Goal: Task Accomplishment & Management: Manage account settings

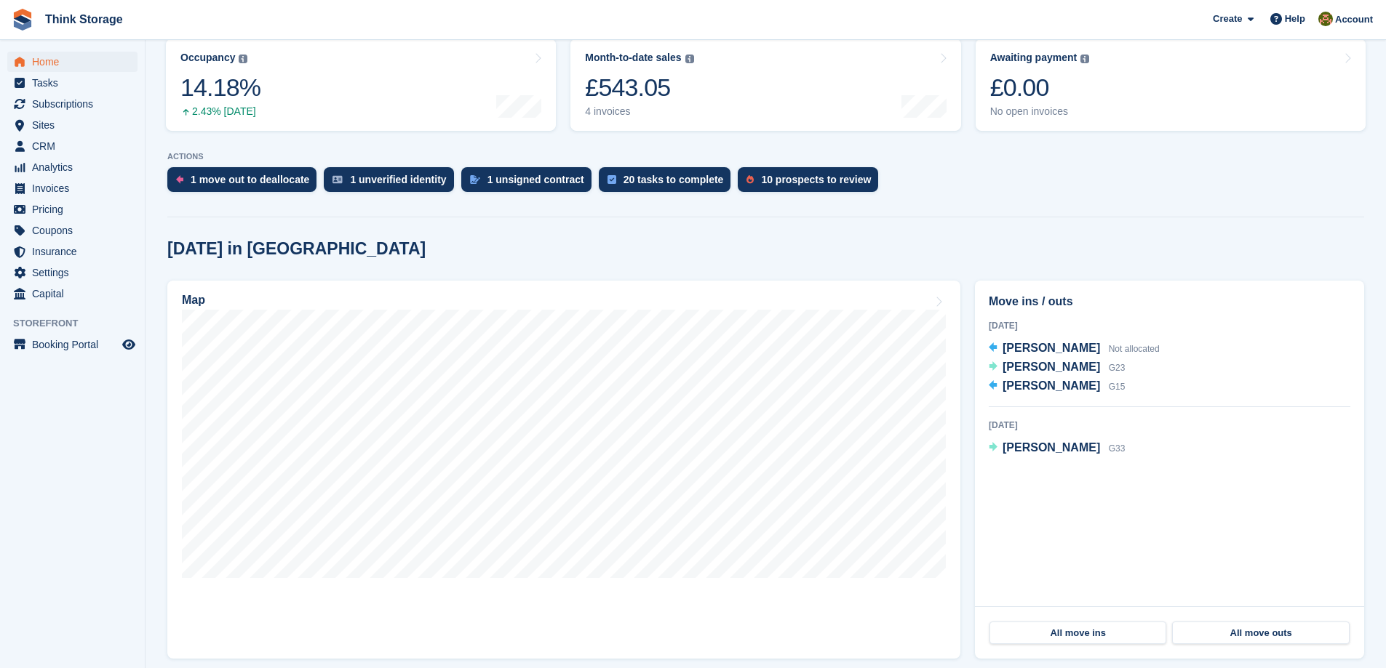
scroll to position [218, 0]
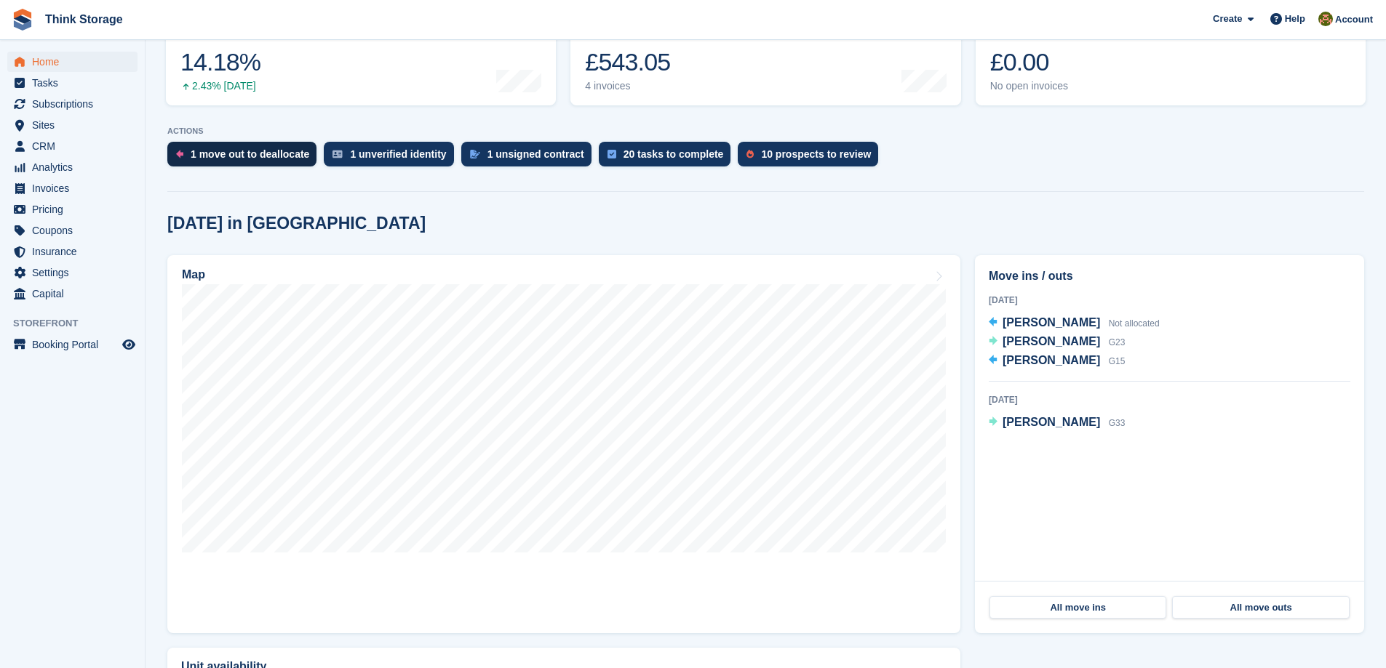
click at [228, 148] on div "1 move out to deallocate" at bounding box center [250, 154] width 119 height 12
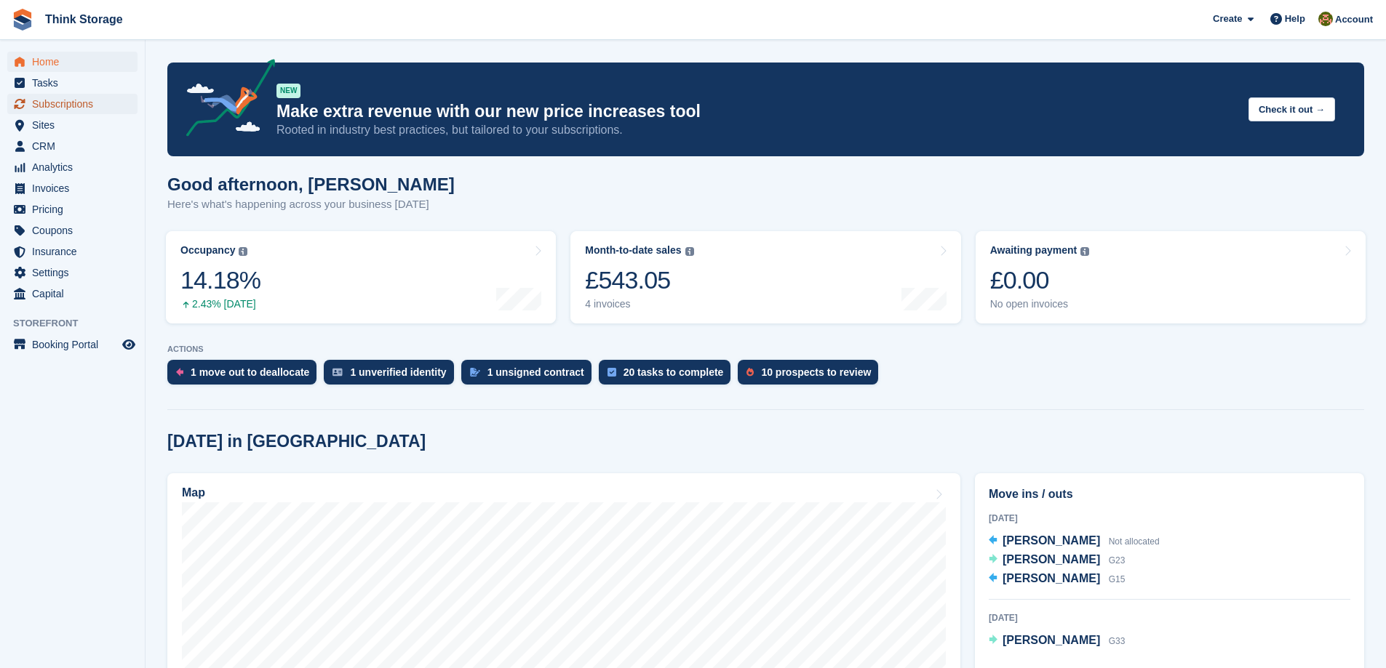
click at [49, 102] on span "Subscriptions" at bounding box center [75, 104] width 87 height 20
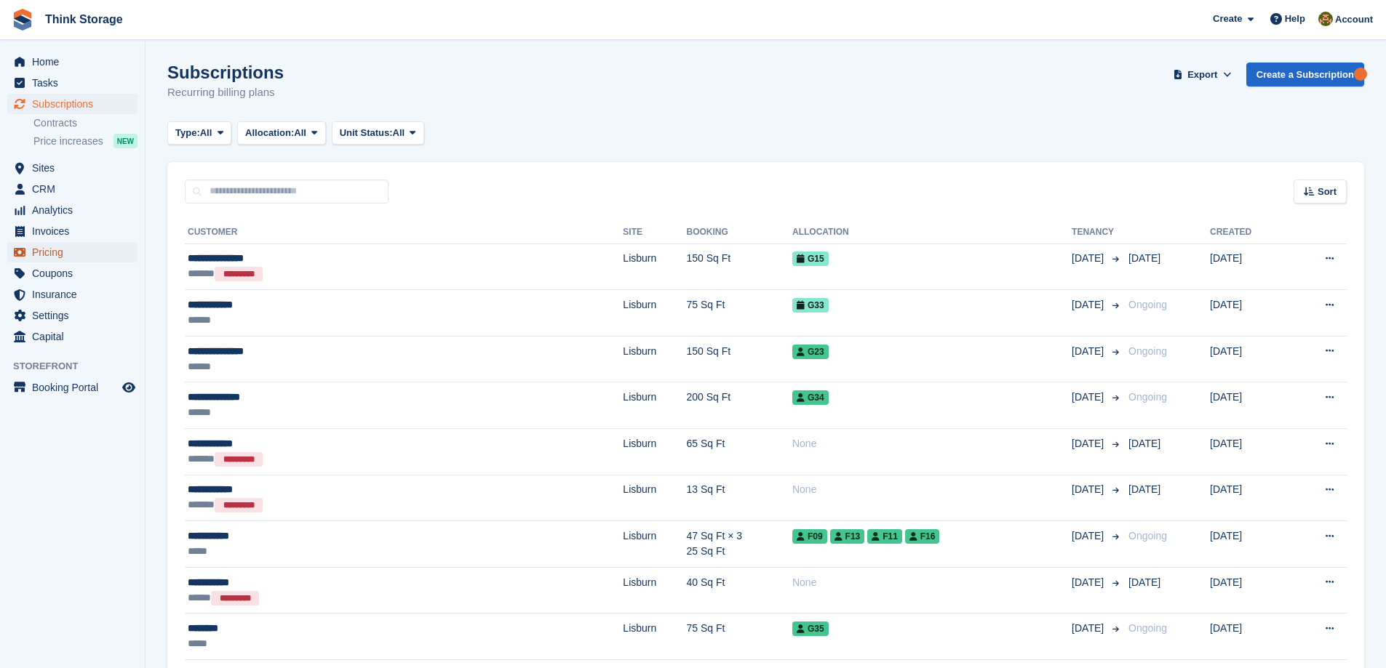
click at [47, 253] on span "Pricing" at bounding box center [75, 252] width 87 height 20
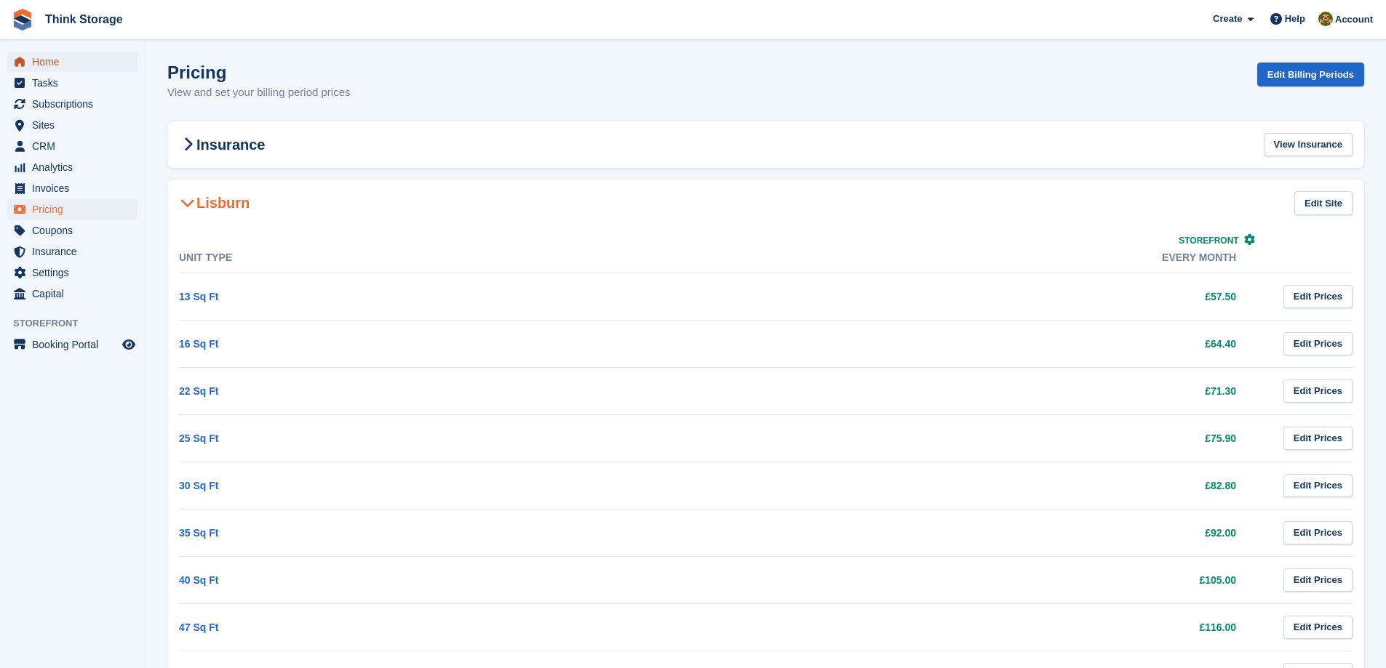
click at [46, 65] on span "Home" at bounding box center [75, 62] width 87 height 20
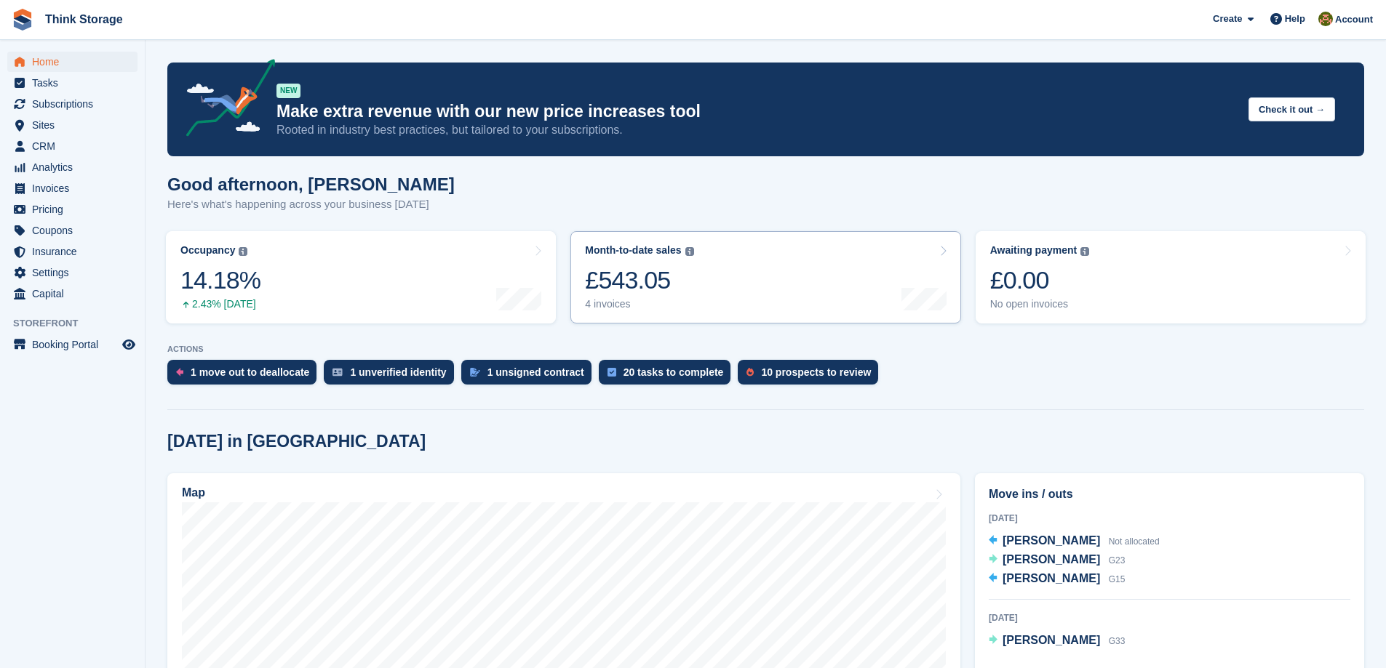
click at [748, 268] on link "Month-to-date sales The sum of all finalised invoices generated this month to d…" at bounding box center [765, 277] width 390 height 92
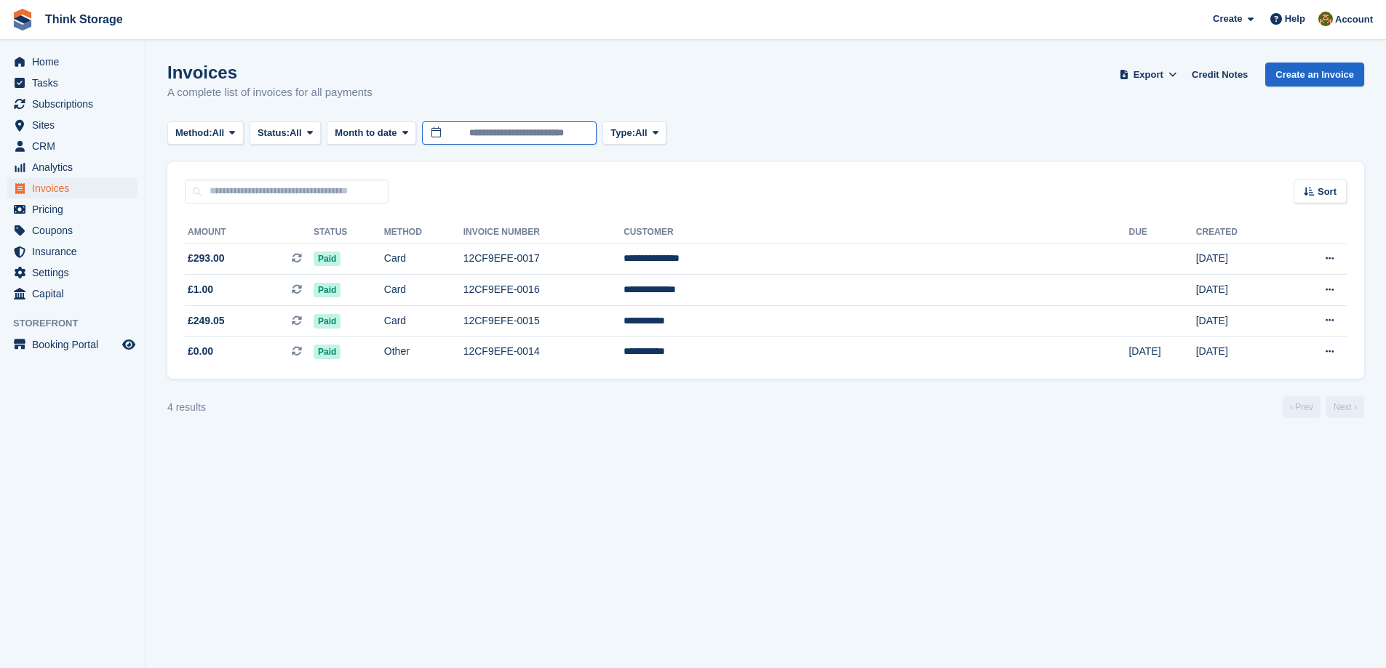
click at [582, 134] on input "**********" at bounding box center [509, 133] width 175 height 24
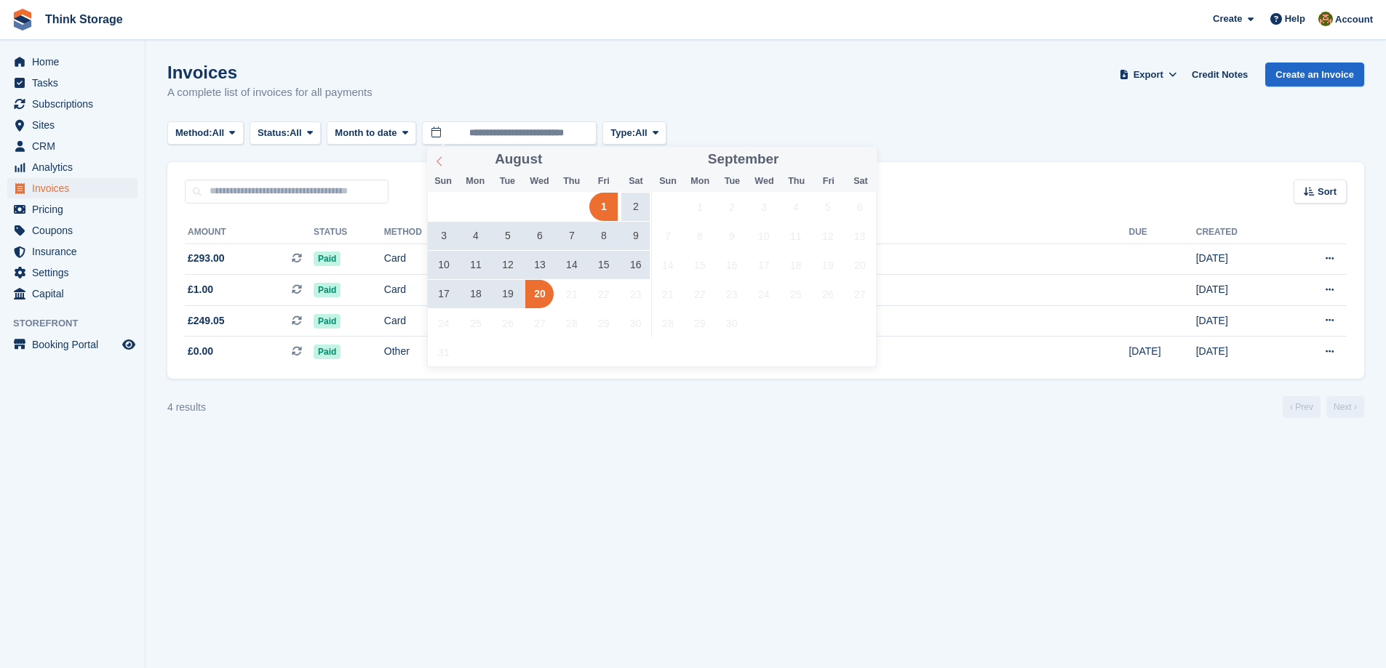
click at [438, 158] on icon at bounding box center [439, 161] width 10 height 10
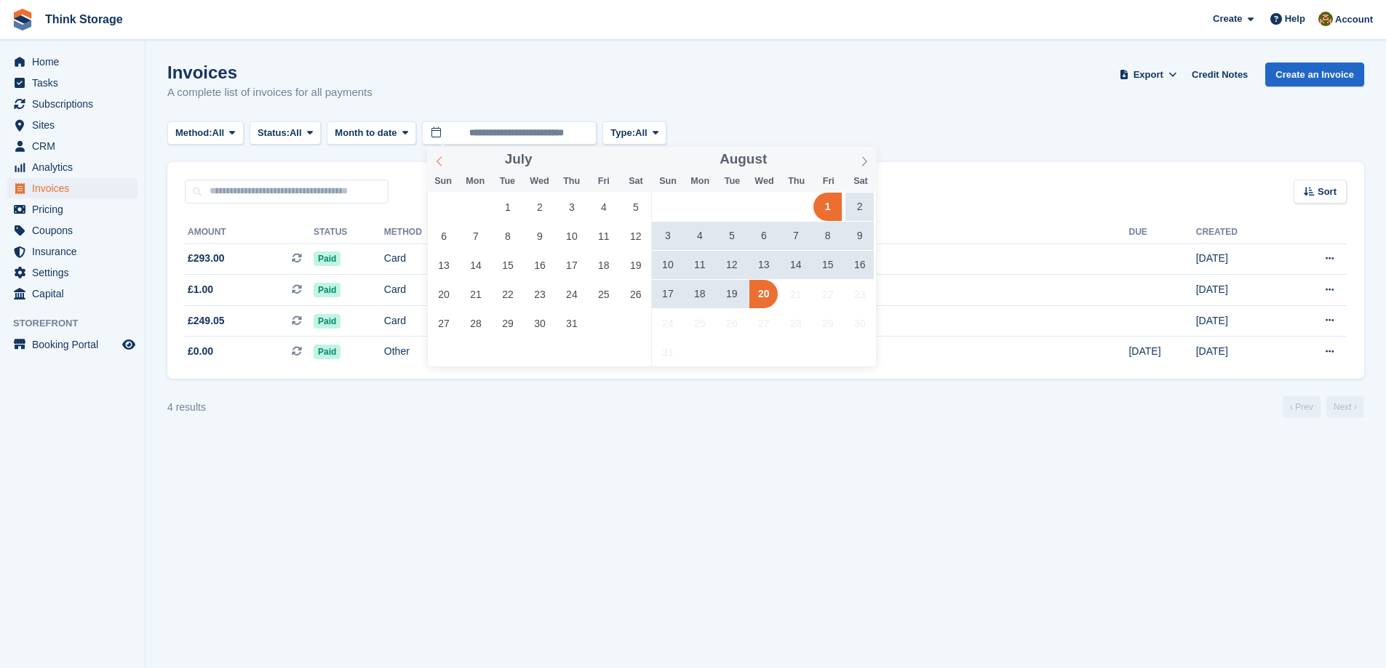
click at [438, 158] on icon at bounding box center [439, 161] width 10 height 10
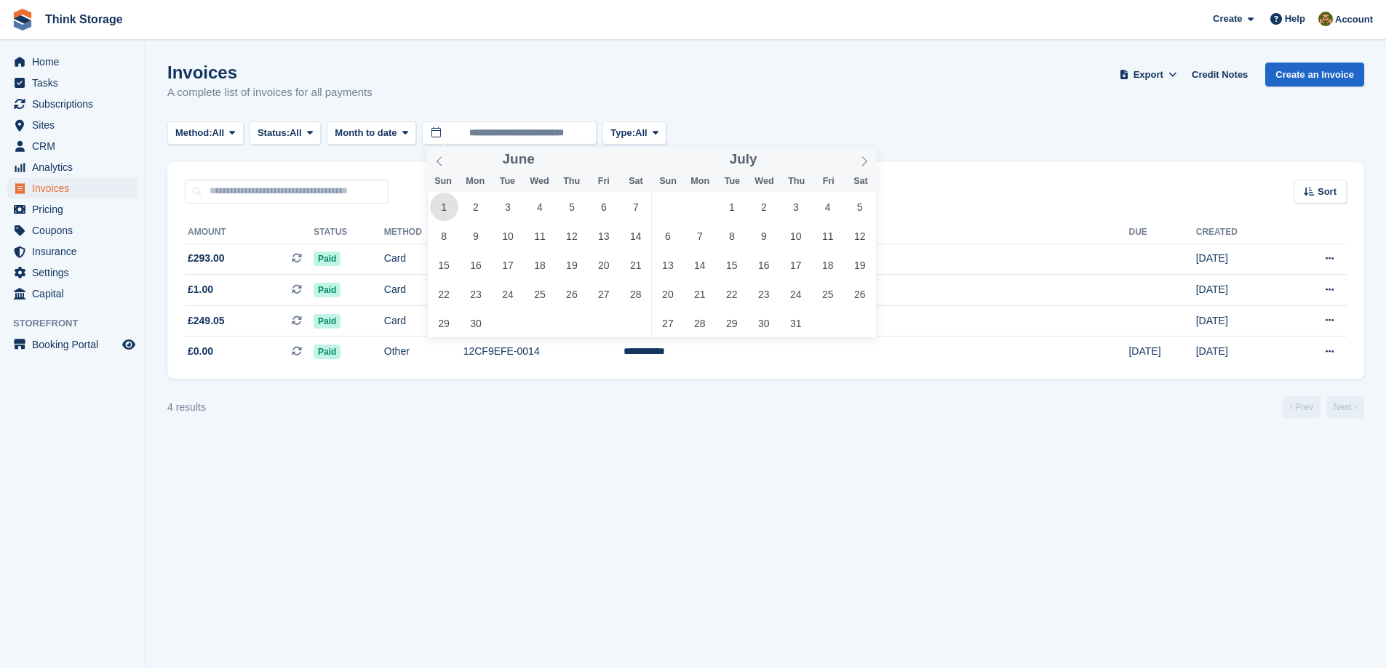
click at [443, 200] on span "1" at bounding box center [444, 207] width 28 height 28
type input "**********"
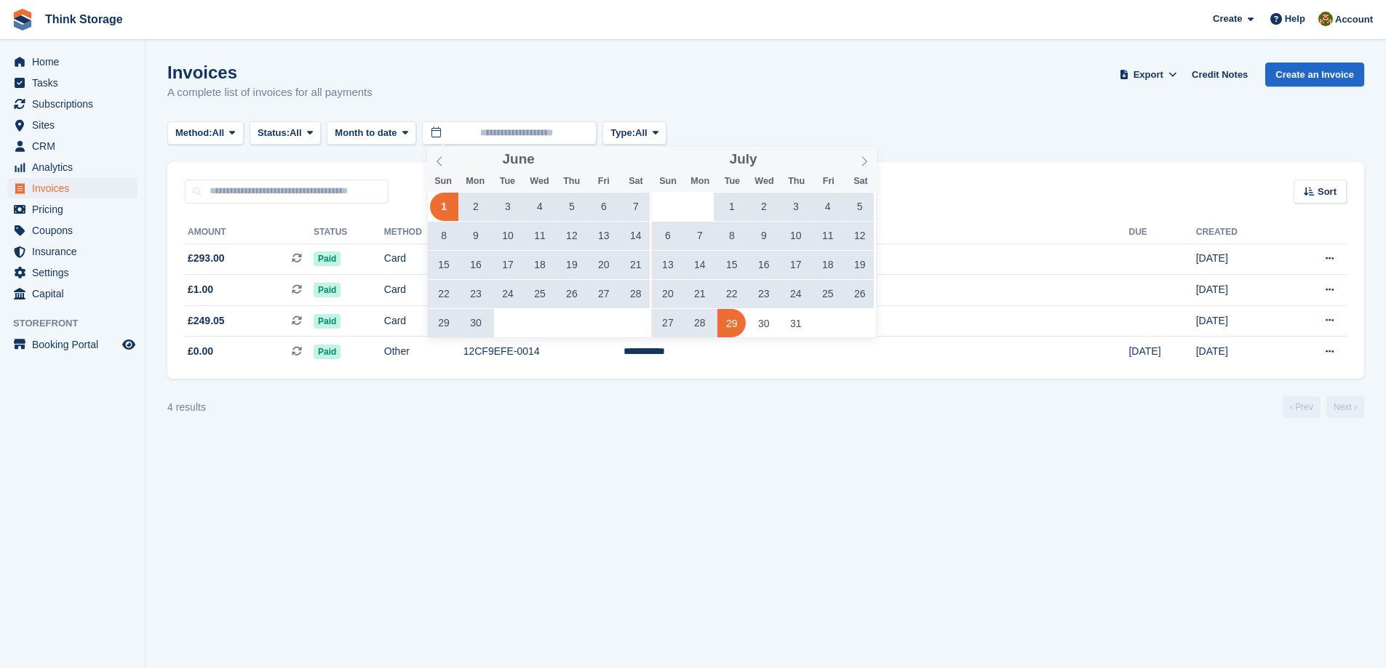
click at [735, 447] on section "Invoices A complete list of invoices for all payments Export Export Invoices Ex…" at bounding box center [765, 334] width 1240 height 668
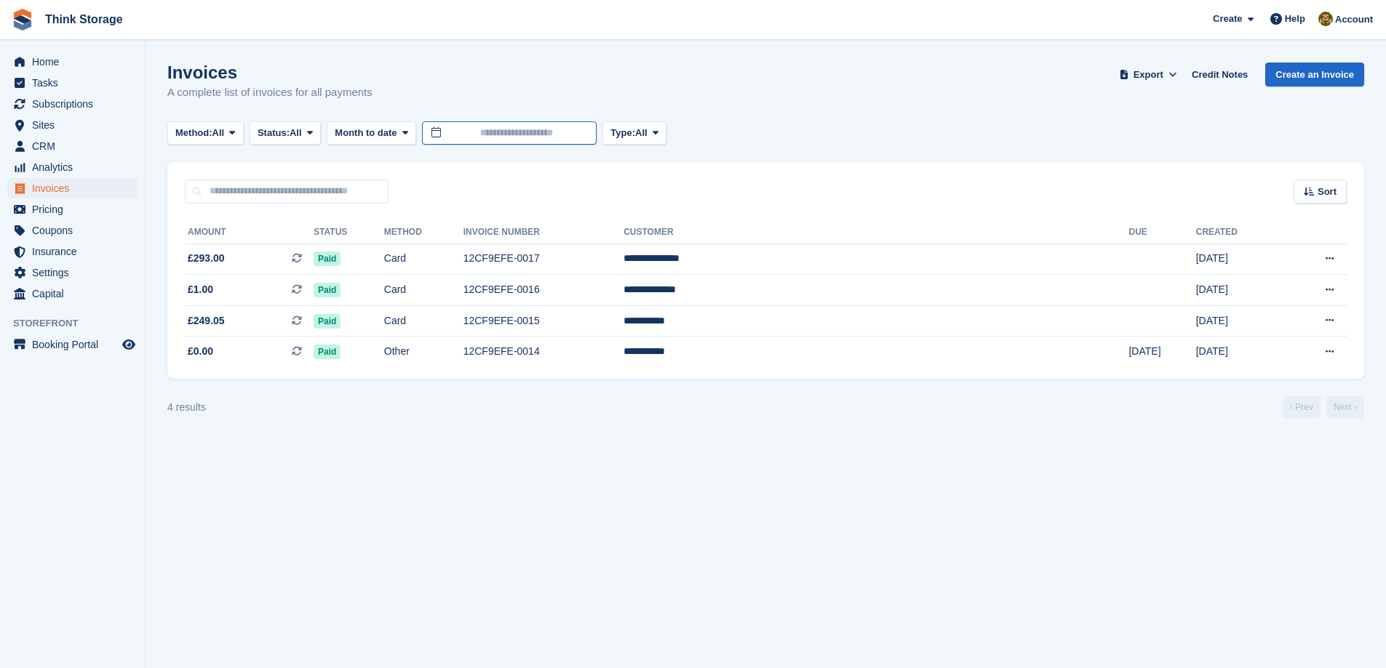
click at [504, 137] on input "text" at bounding box center [509, 133] width 175 height 24
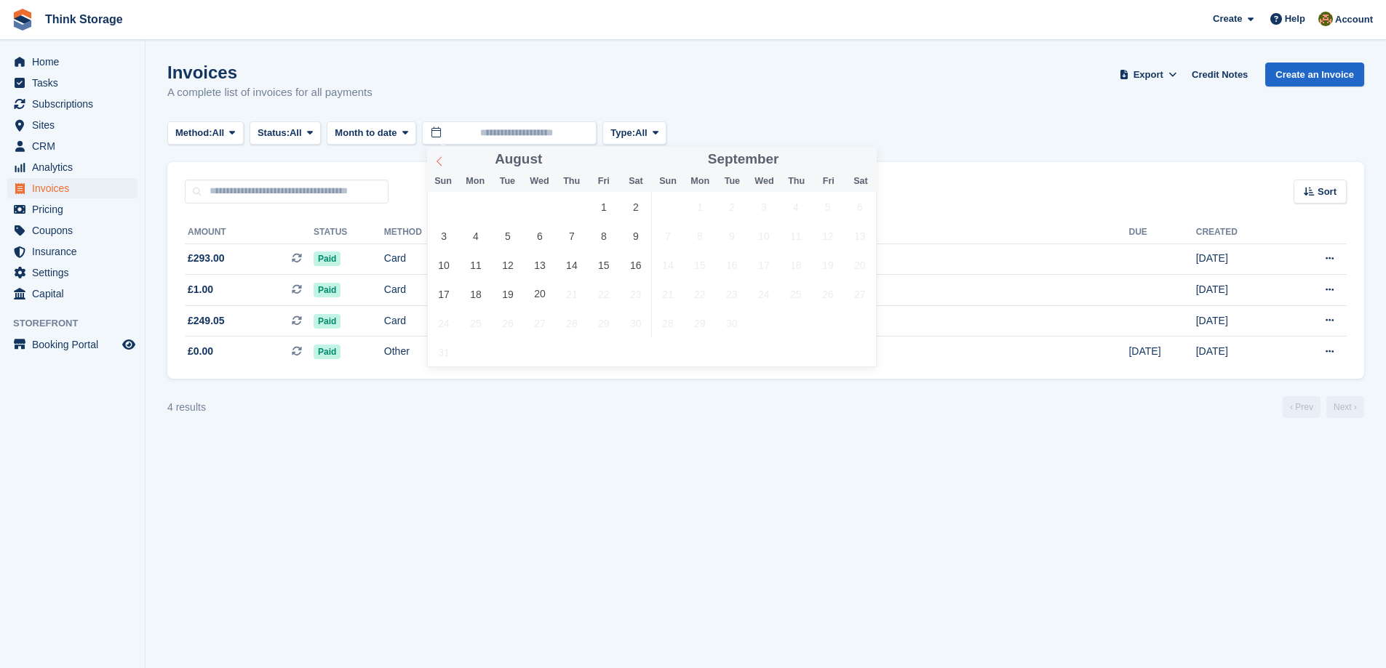
click at [441, 161] on icon at bounding box center [439, 161] width 10 height 10
click at [452, 204] on span "1" at bounding box center [444, 207] width 28 height 28
type input "**********"
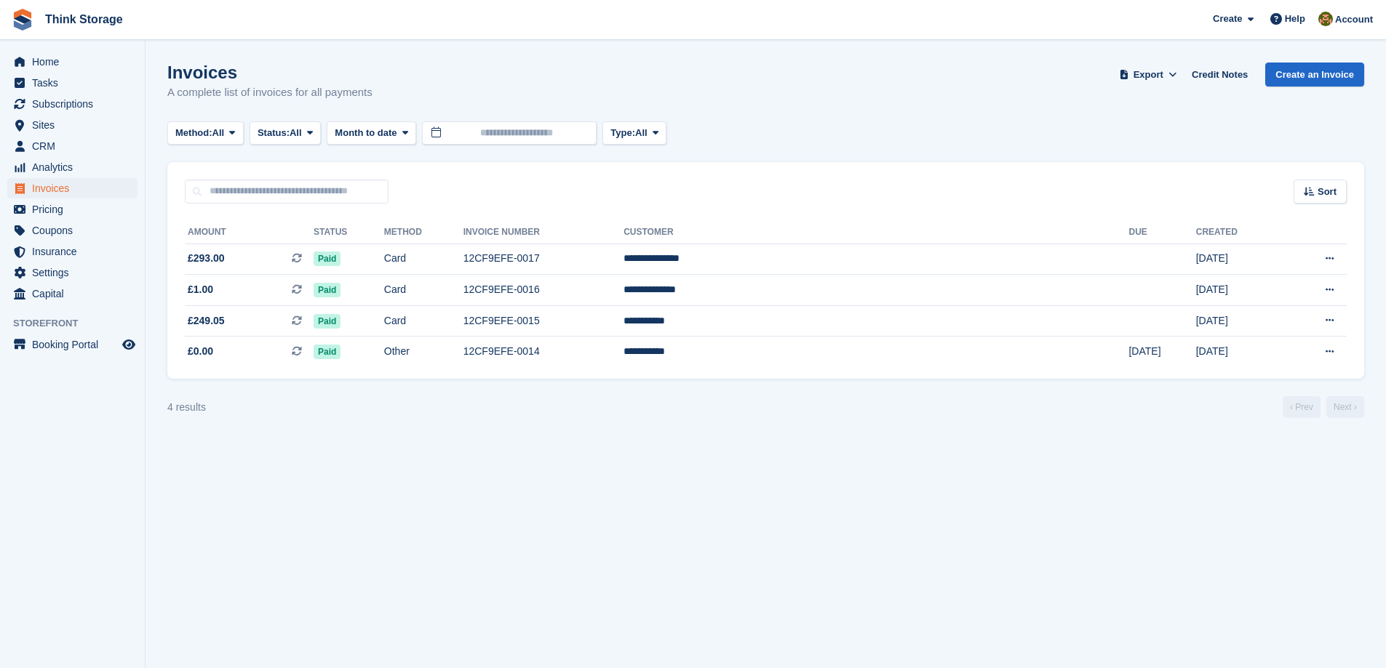
click at [916, 496] on section "Invoices A complete list of invoices for all payments Export Export Invoices Ex…" at bounding box center [765, 334] width 1240 height 668
click at [494, 132] on input "text" at bounding box center [509, 133] width 175 height 24
click at [408, 132] on icon at bounding box center [405, 132] width 6 height 9
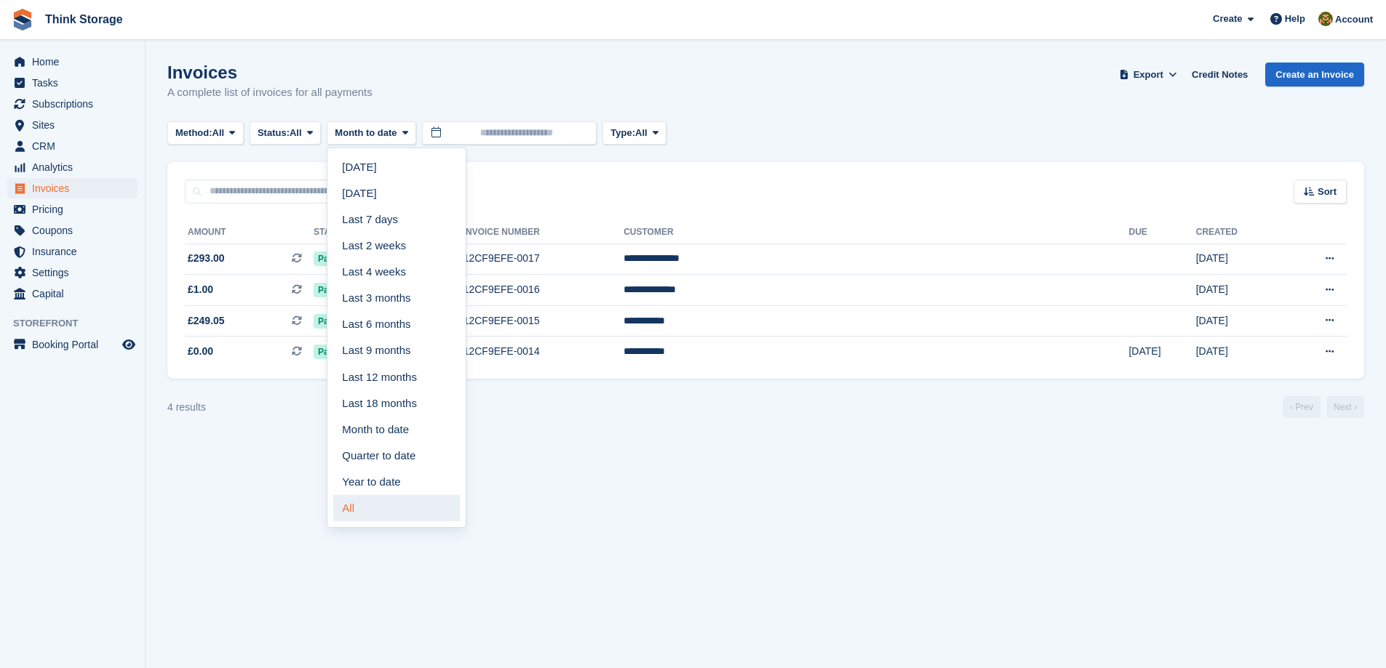
click at [413, 515] on link "All" at bounding box center [396, 508] width 127 height 26
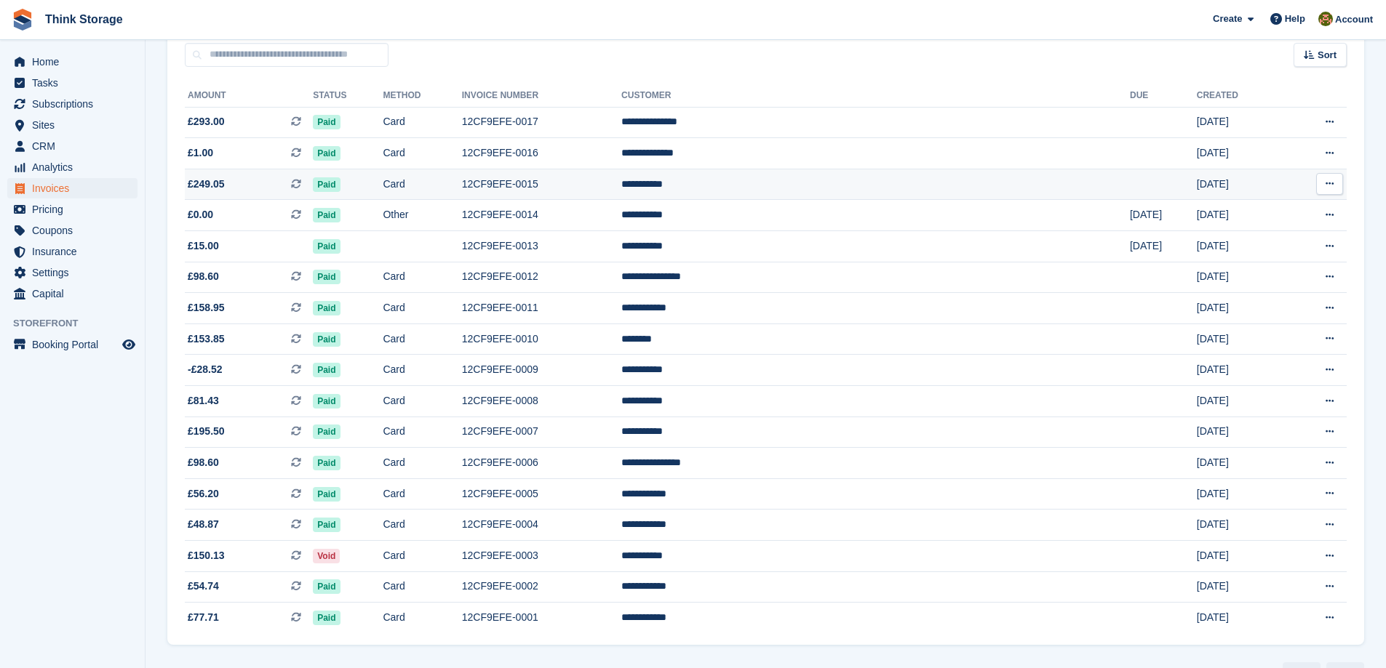
scroll to position [102, 0]
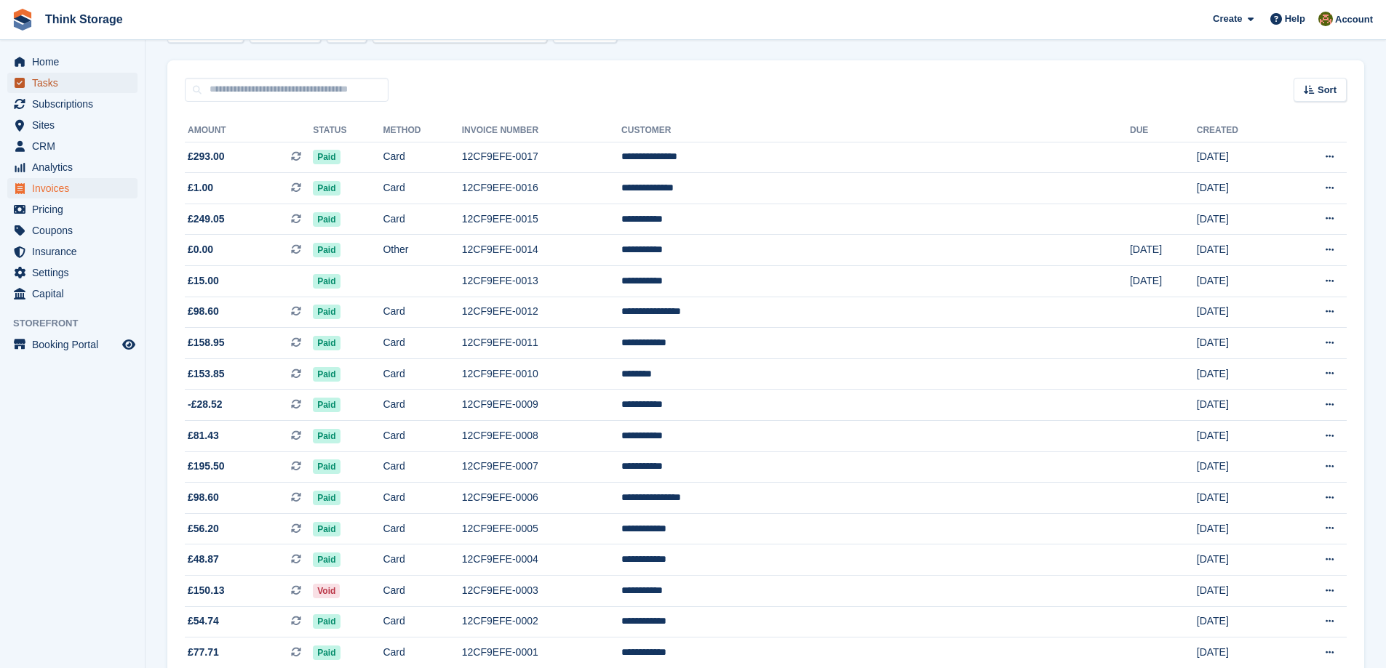
click at [36, 82] on span "Tasks" at bounding box center [75, 83] width 87 height 20
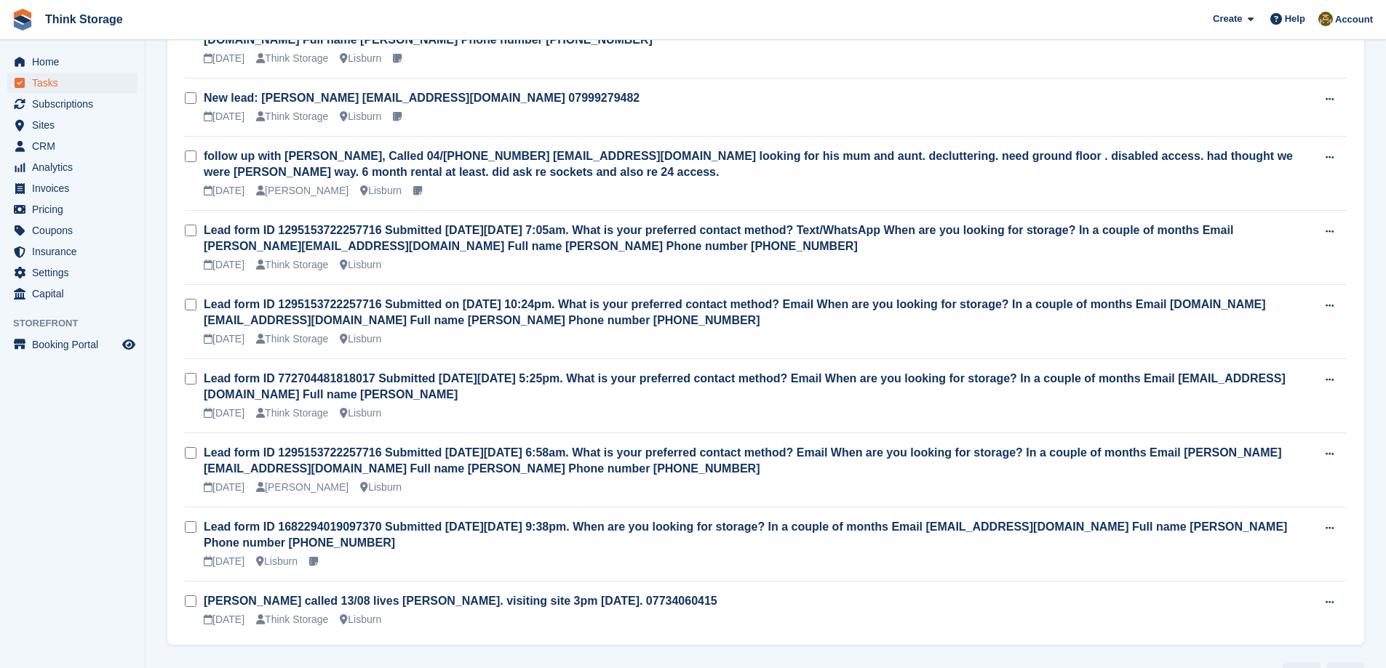
scroll to position [1105, 0]
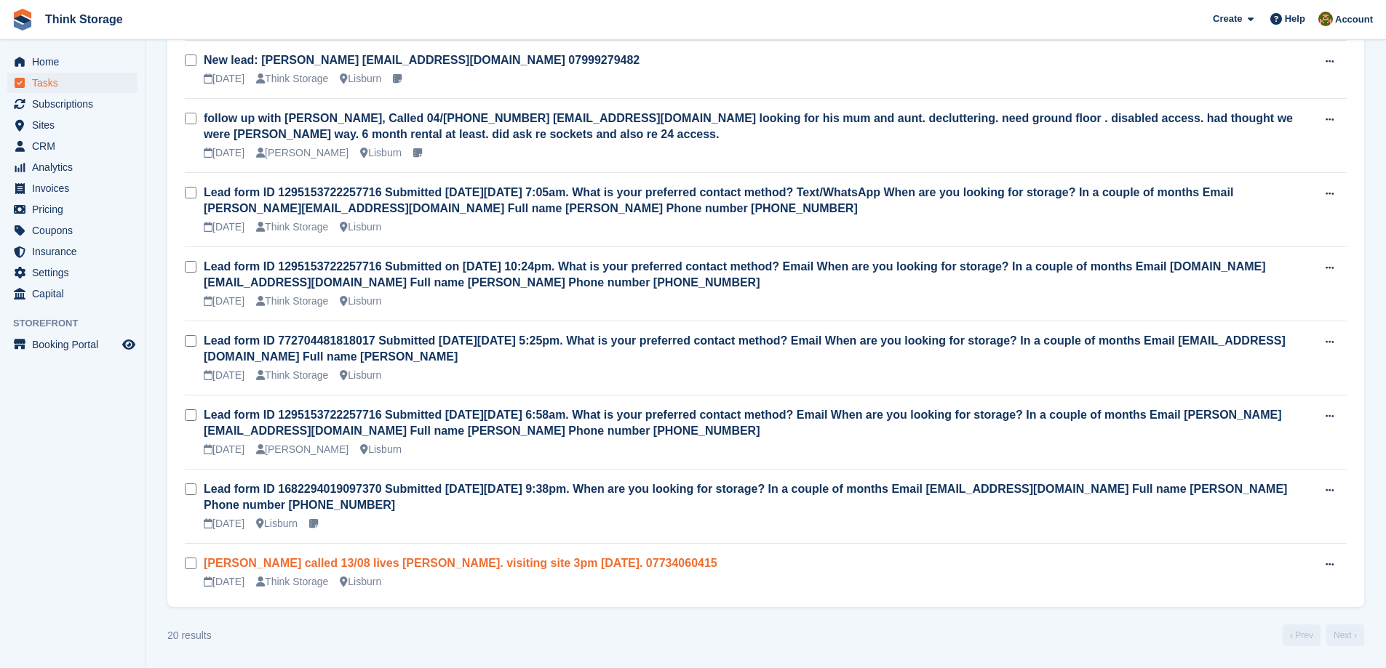
click at [353, 562] on link "David called 13/08 lives Moira. visiting site 3pm today. 07734060415" at bounding box center [460, 563] width 513 height 12
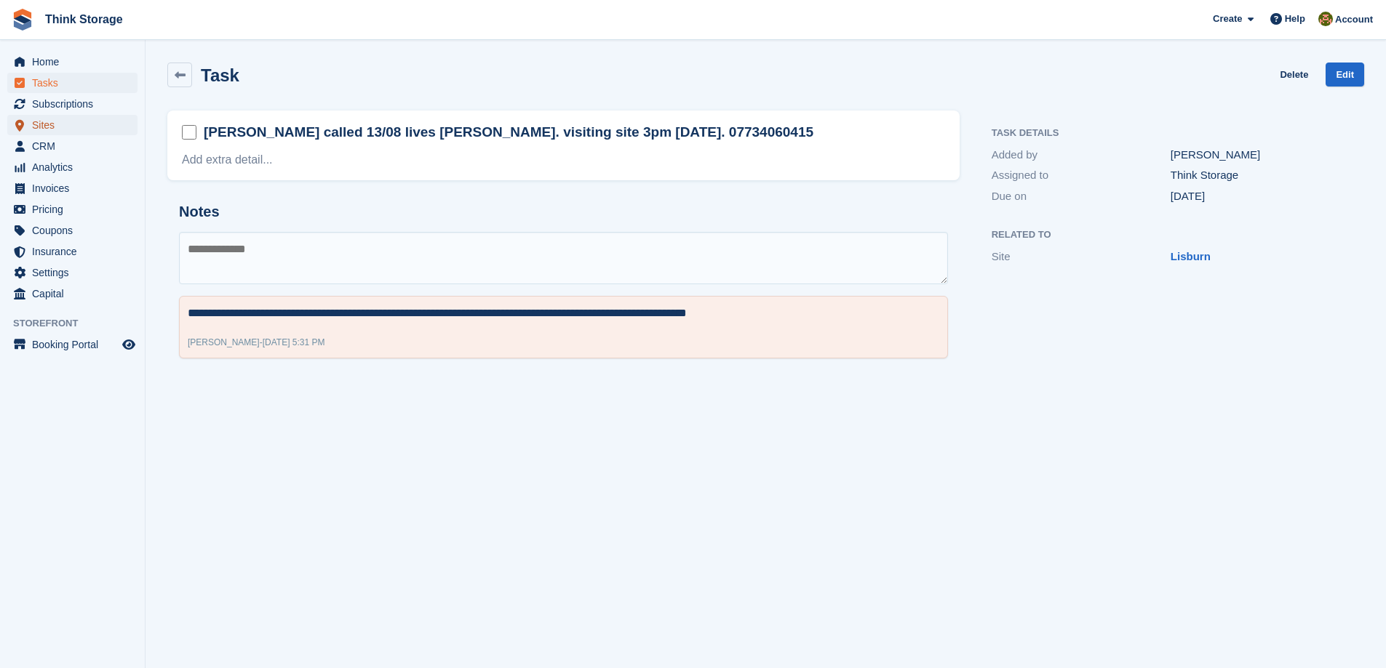
click at [49, 122] on span "Sites" at bounding box center [75, 125] width 87 height 20
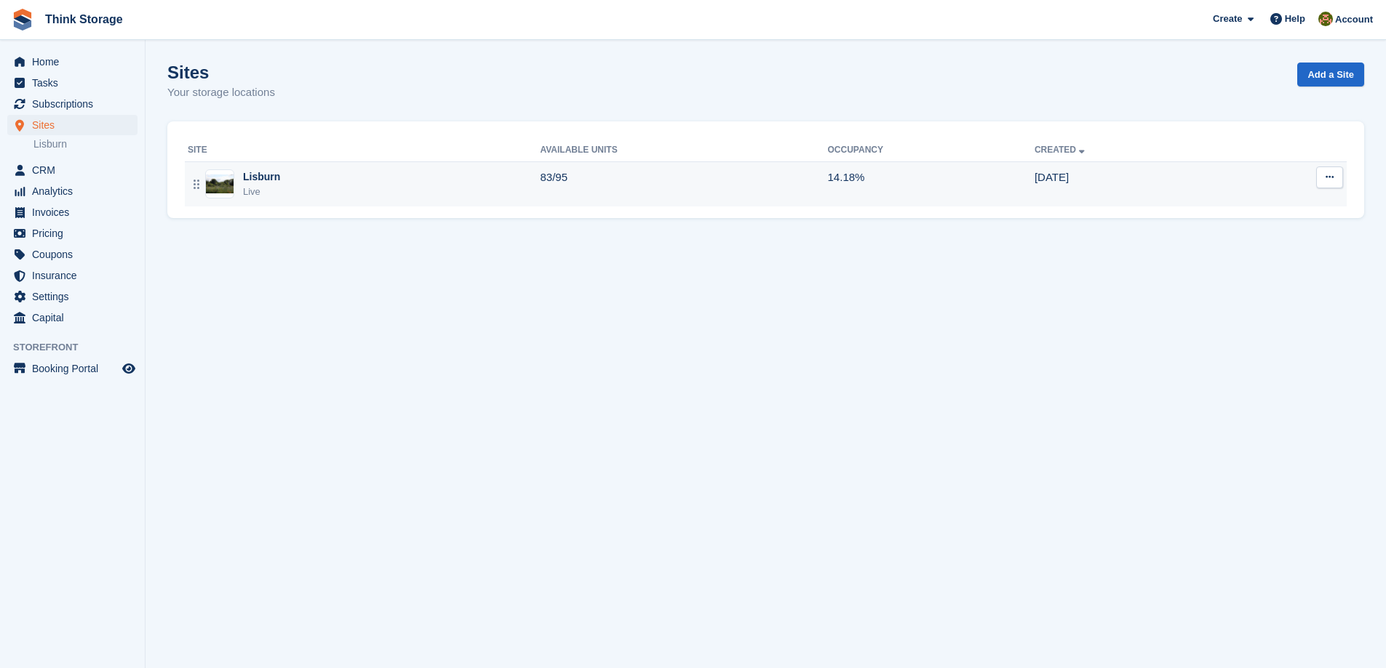
click at [268, 176] on div "Lisburn" at bounding box center [261, 176] width 37 height 15
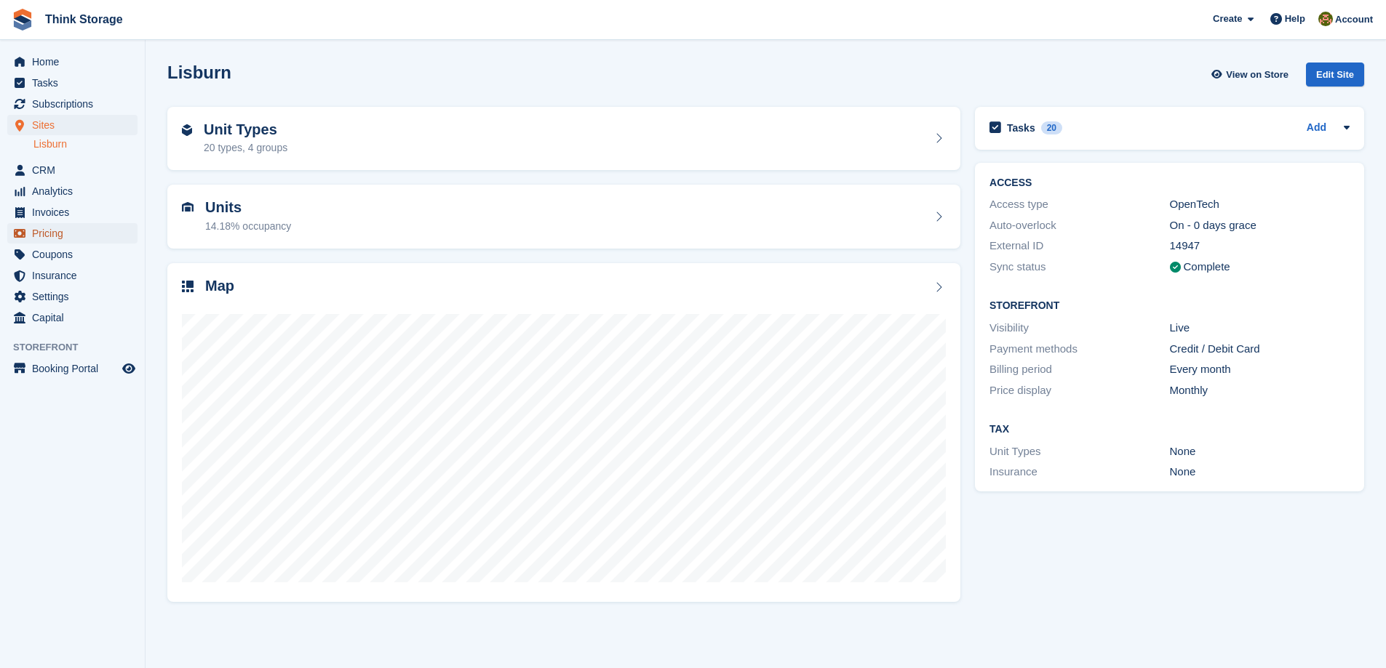
click at [57, 239] on span "Pricing" at bounding box center [75, 233] width 87 height 20
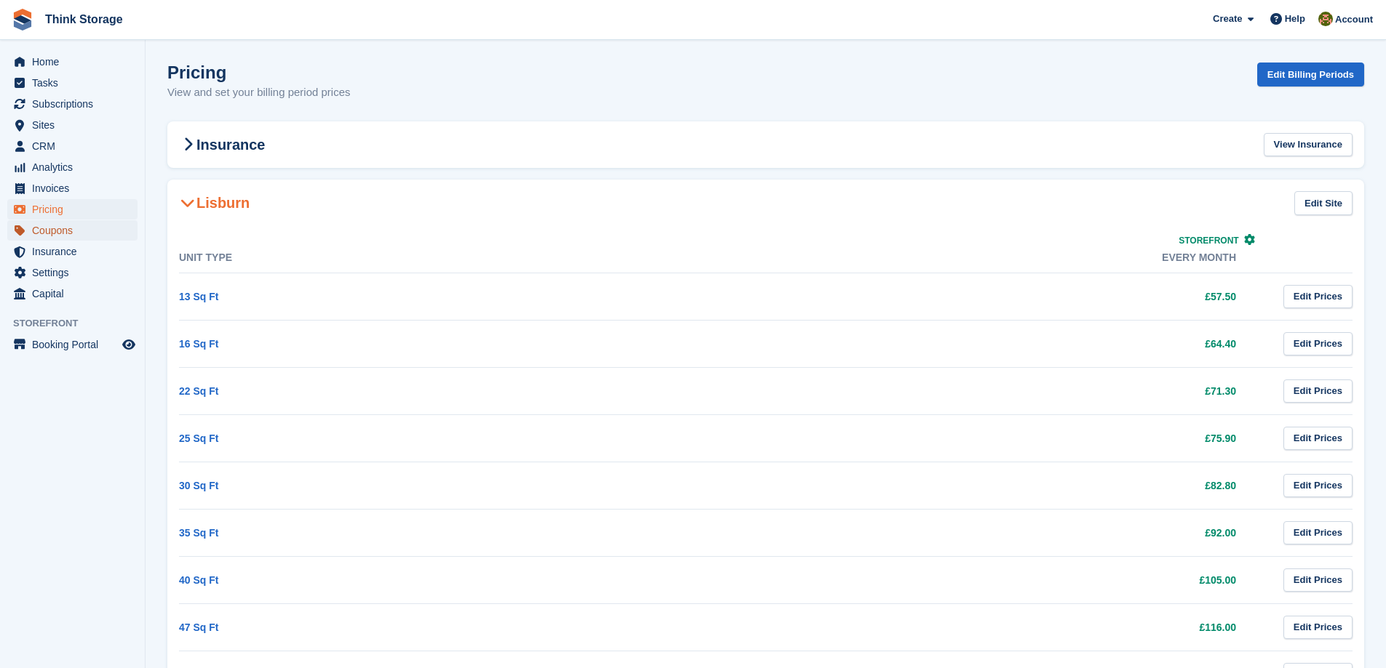
click at [56, 230] on span "Coupons" at bounding box center [75, 230] width 87 height 20
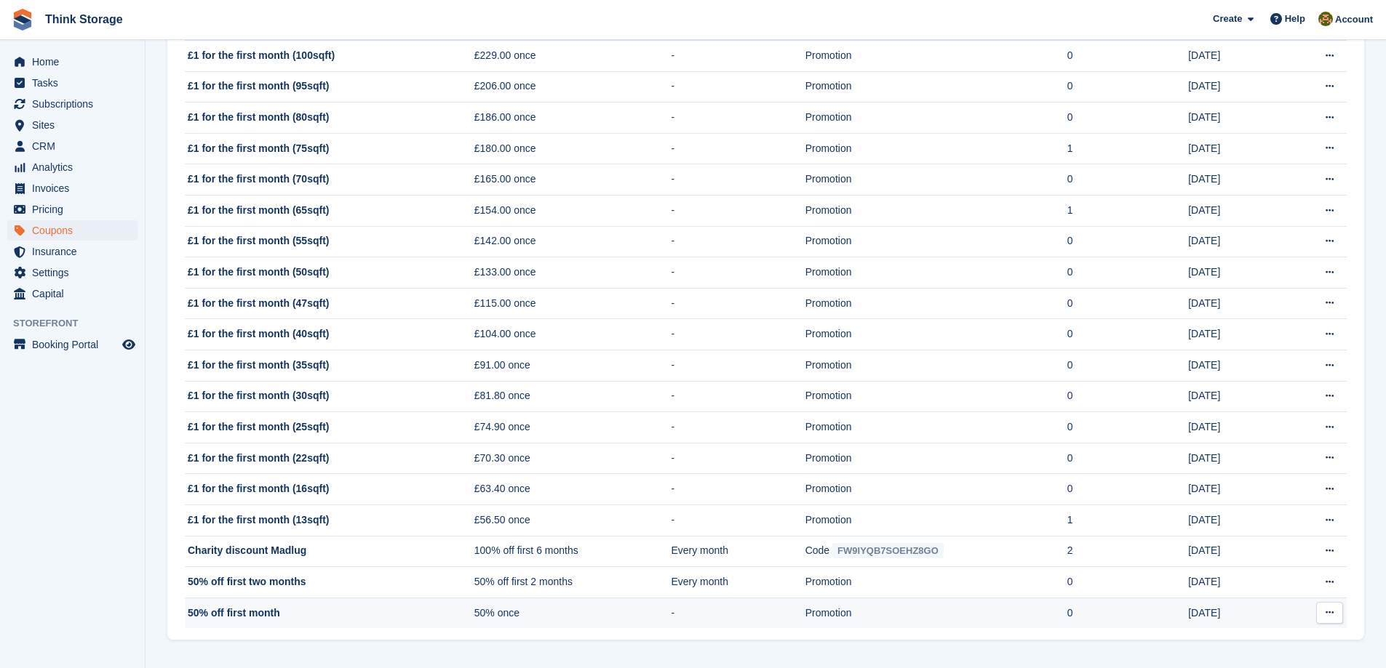
scroll to position [247, 0]
click at [1332, 614] on icon at bounding box center [1329, 610] width 8 height 9
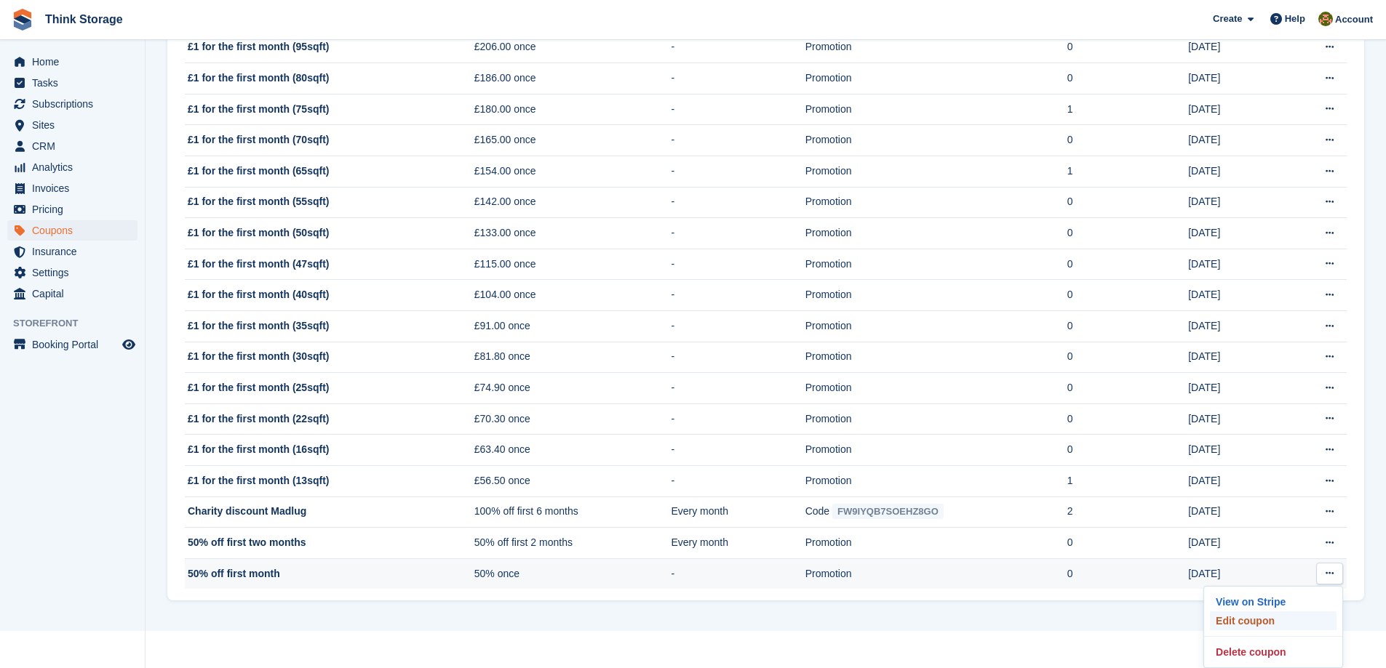
click at [1251, 621] on p "Edit coupon" at bounding box center [1273, 621] width 127 height 19
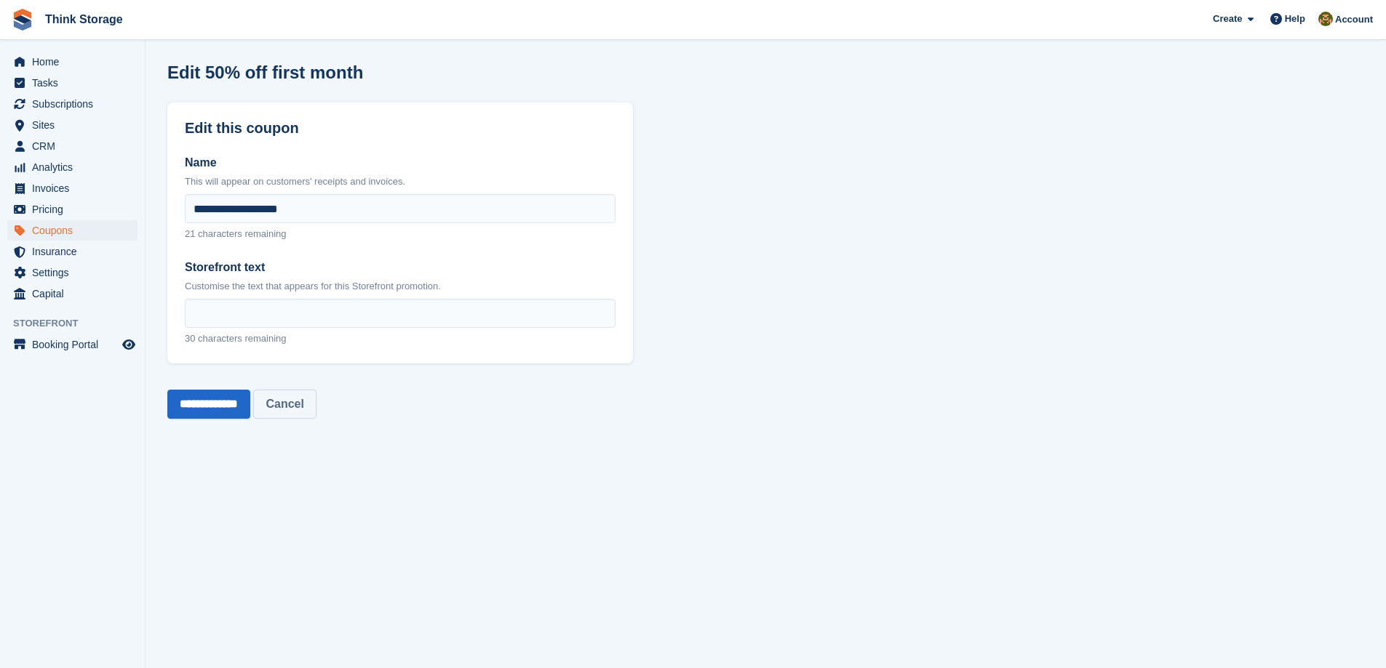
click at [308, 405] on link "Cancel" at bounding box center [284, 404] width 63 height 29
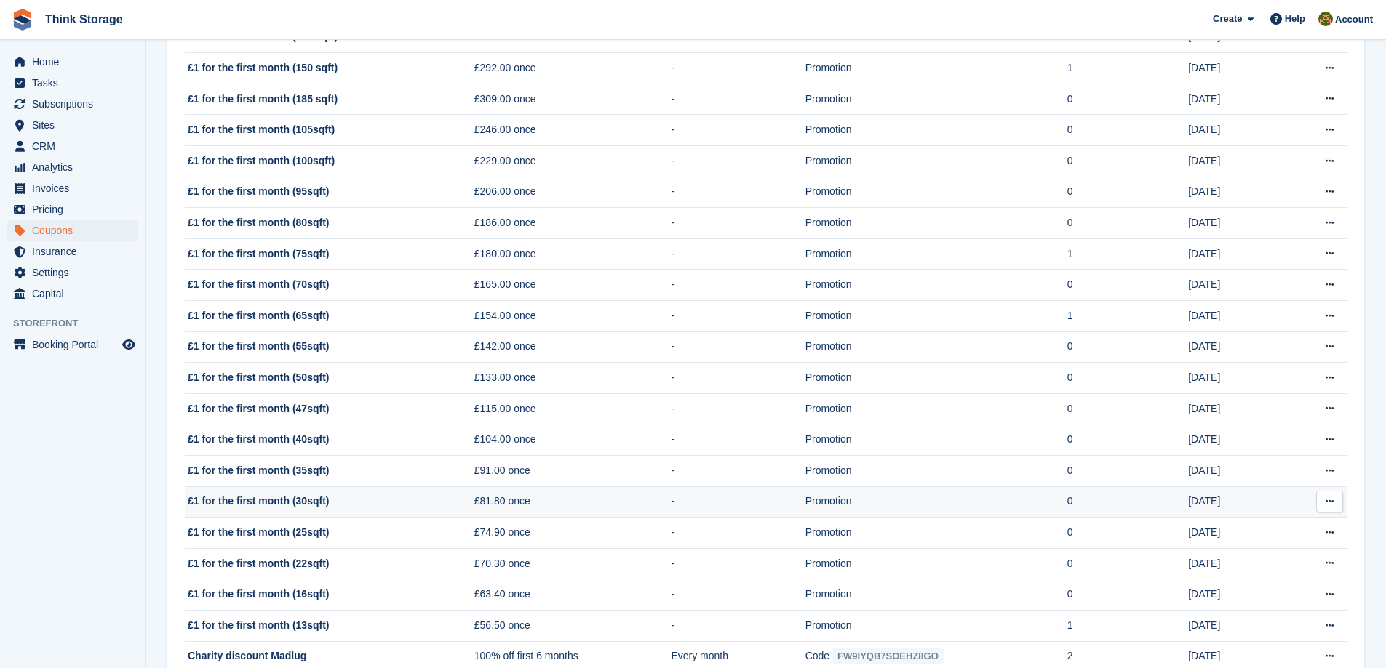
scroll to position [247, 0]
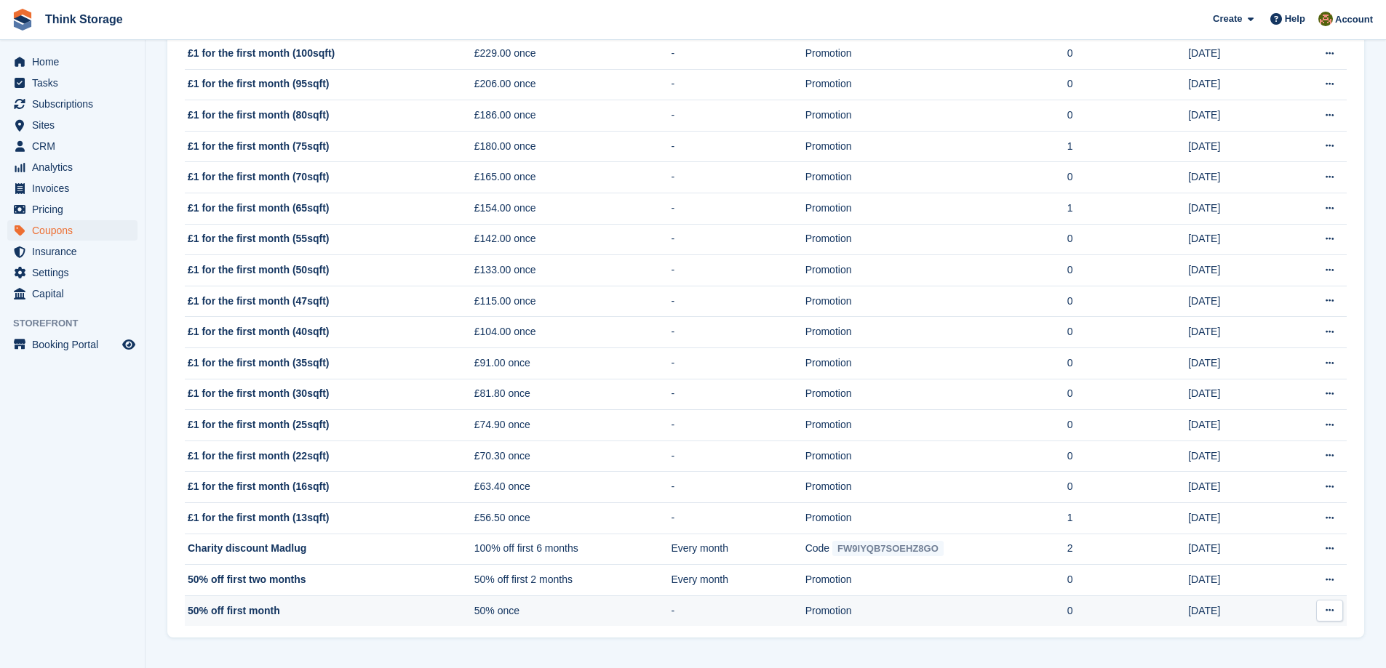
click at [247, 609] on td "50% off first month" at bounding box center [329, 611] width 289 height 31
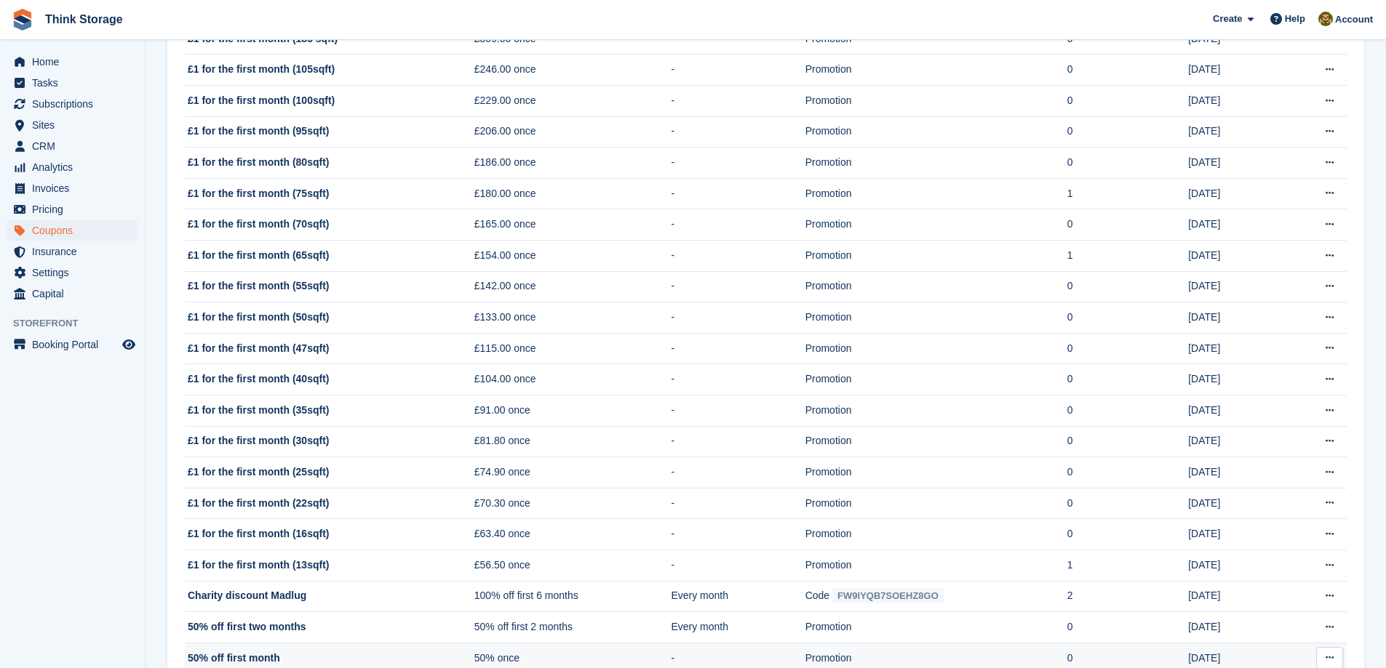
scroll to position [175, 0]
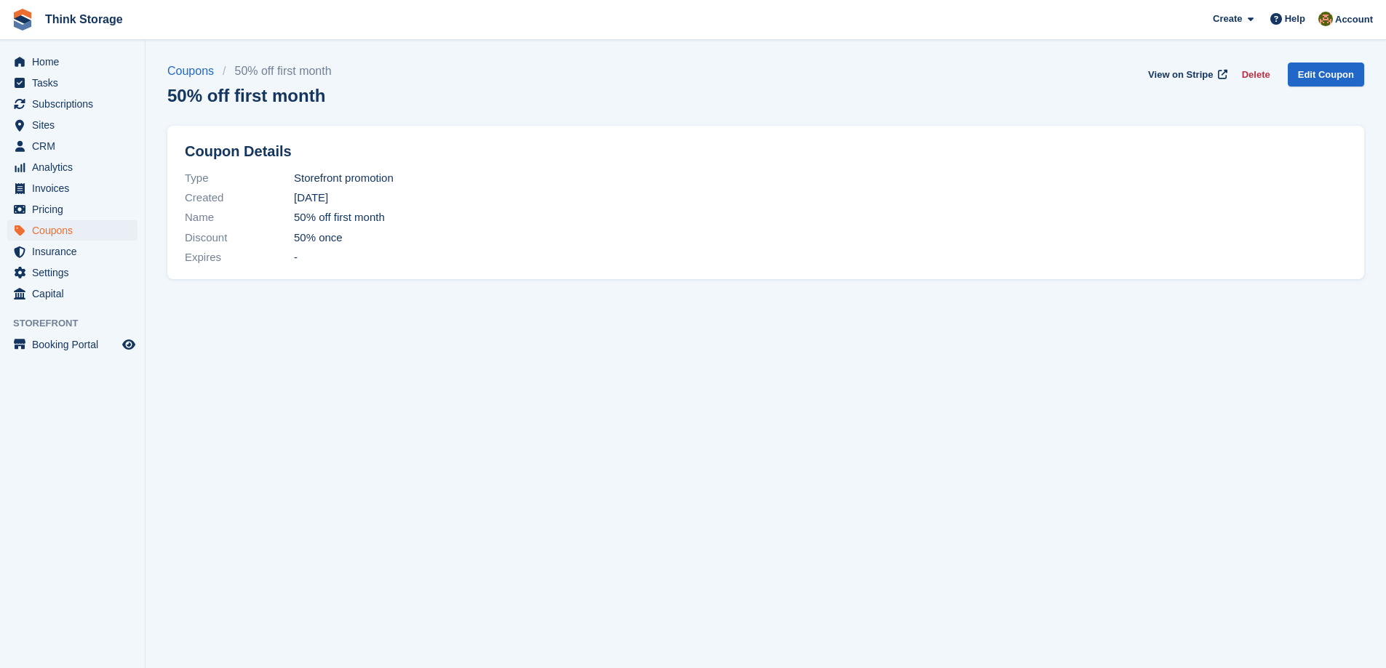
click at [1263, 72] on button "Delete" at bounding box center [1256, 75] width 40 height 24
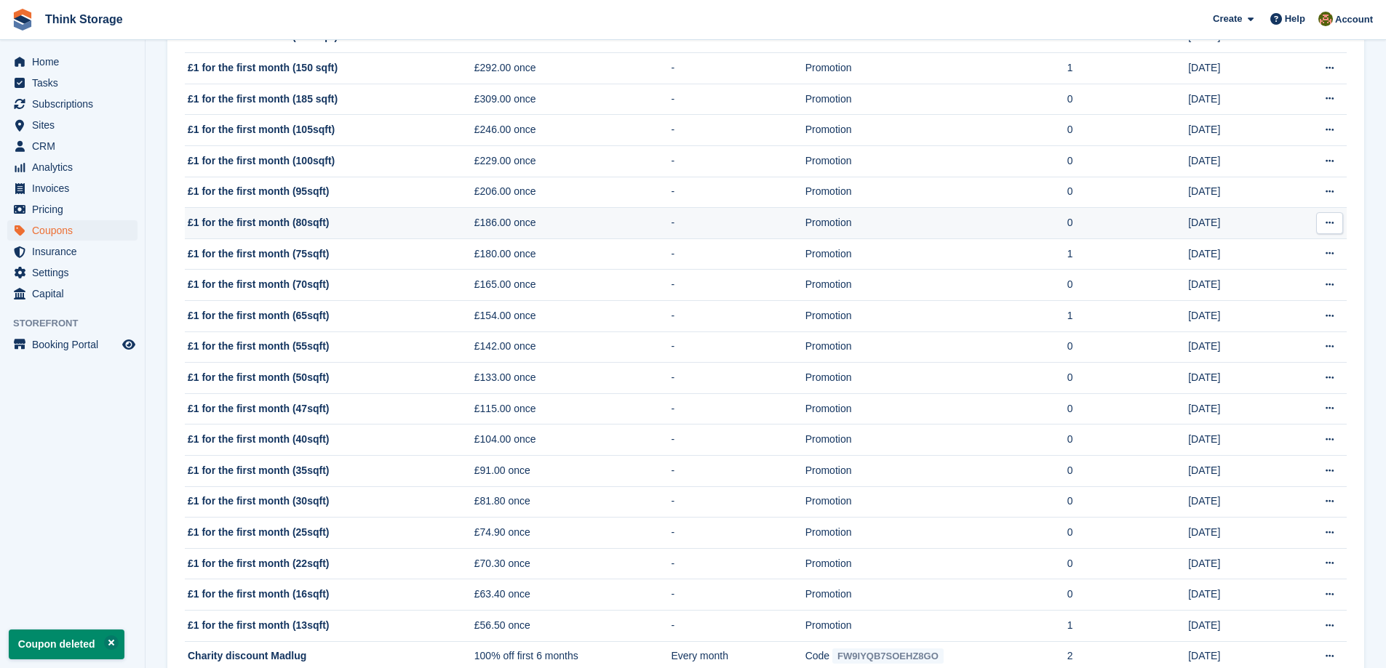
scroll to position [217, 0]
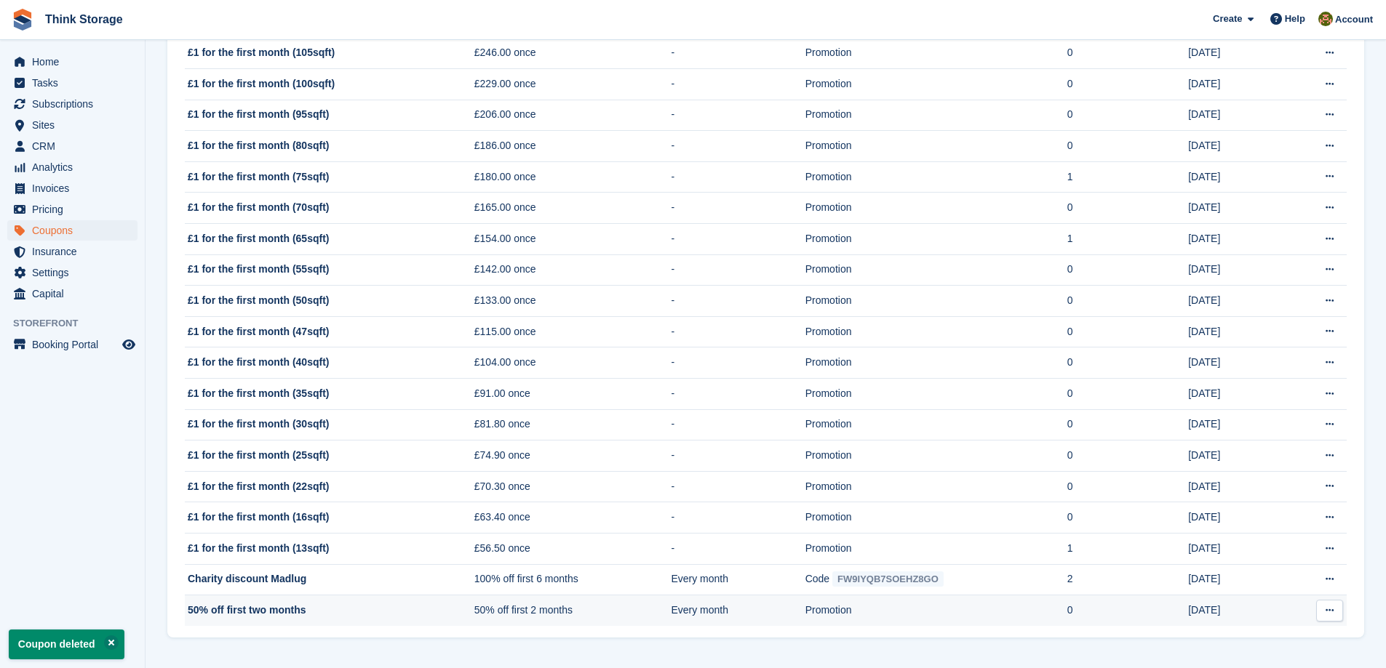
click at [470, 609] on td "50% off first two months" at bounding box center [329, 611] width 289 height 31
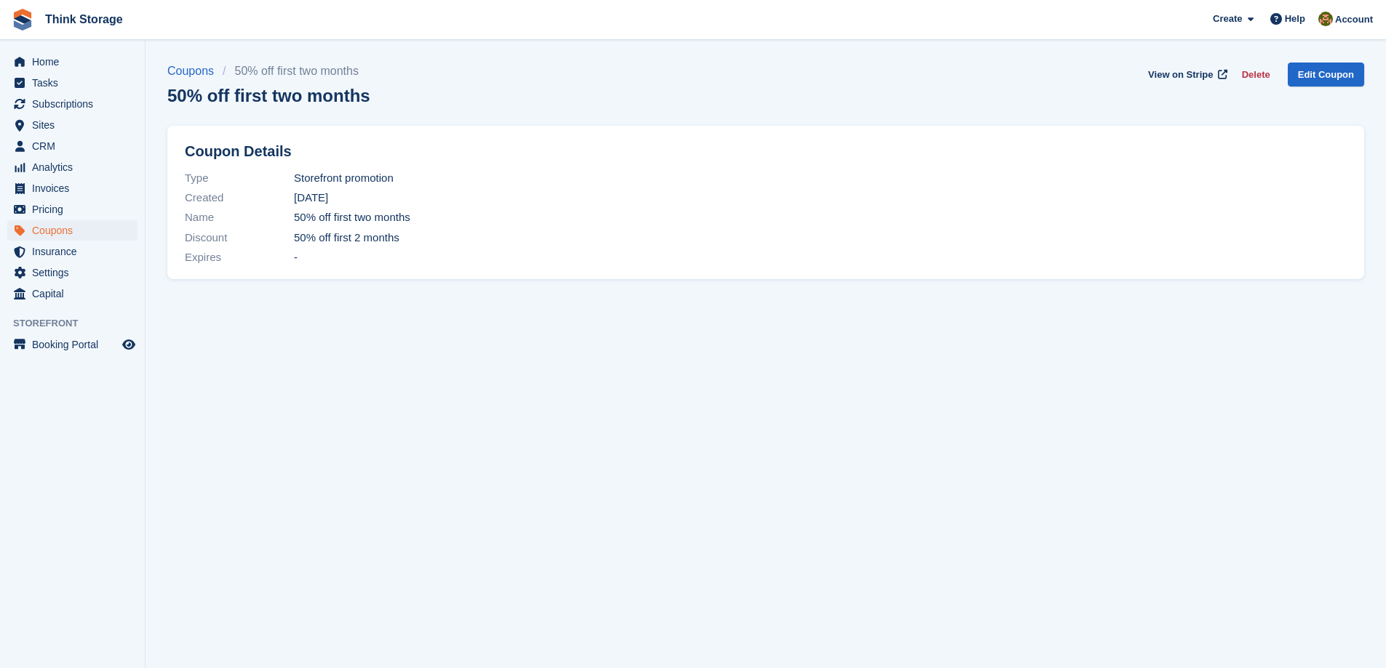
click at [1262, 75] on button "Delete" at bounding box center [1256, 75] width 40 height 24
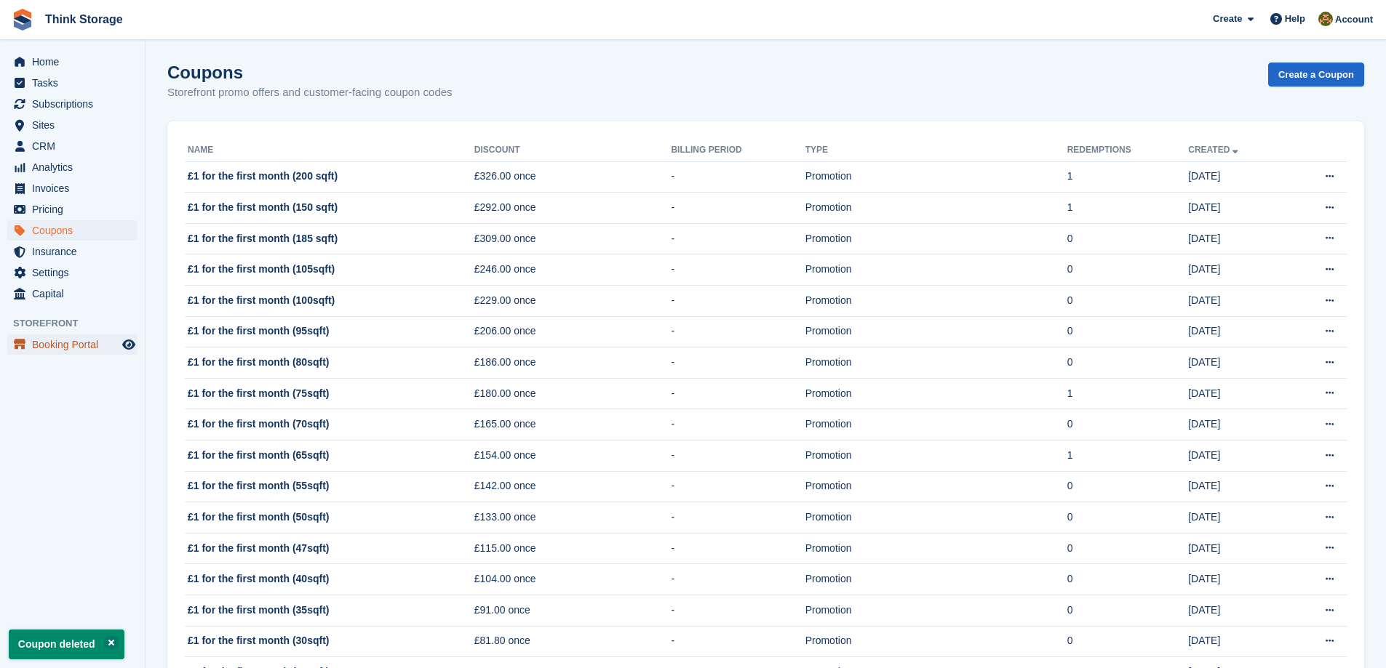
click at [68, 340] on span "Booking Portal" at bounding box center [75, 345] width 87 height 20
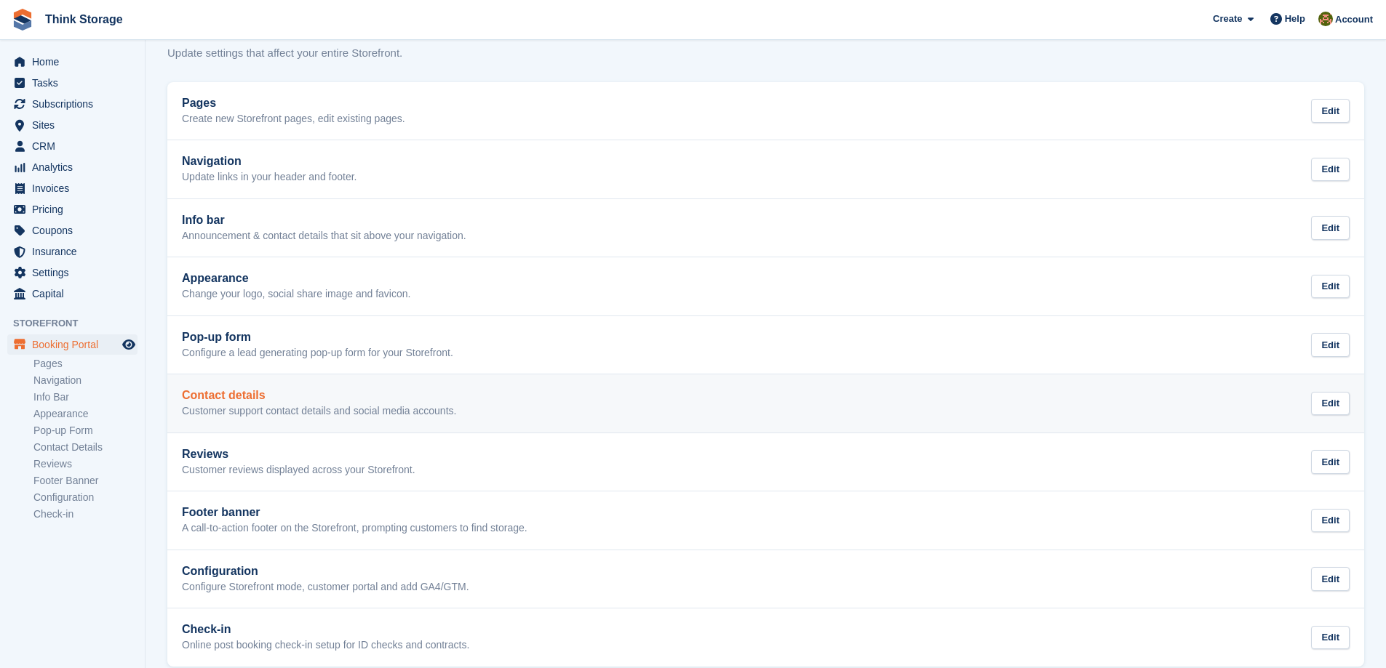
scroll to position [60, 0]
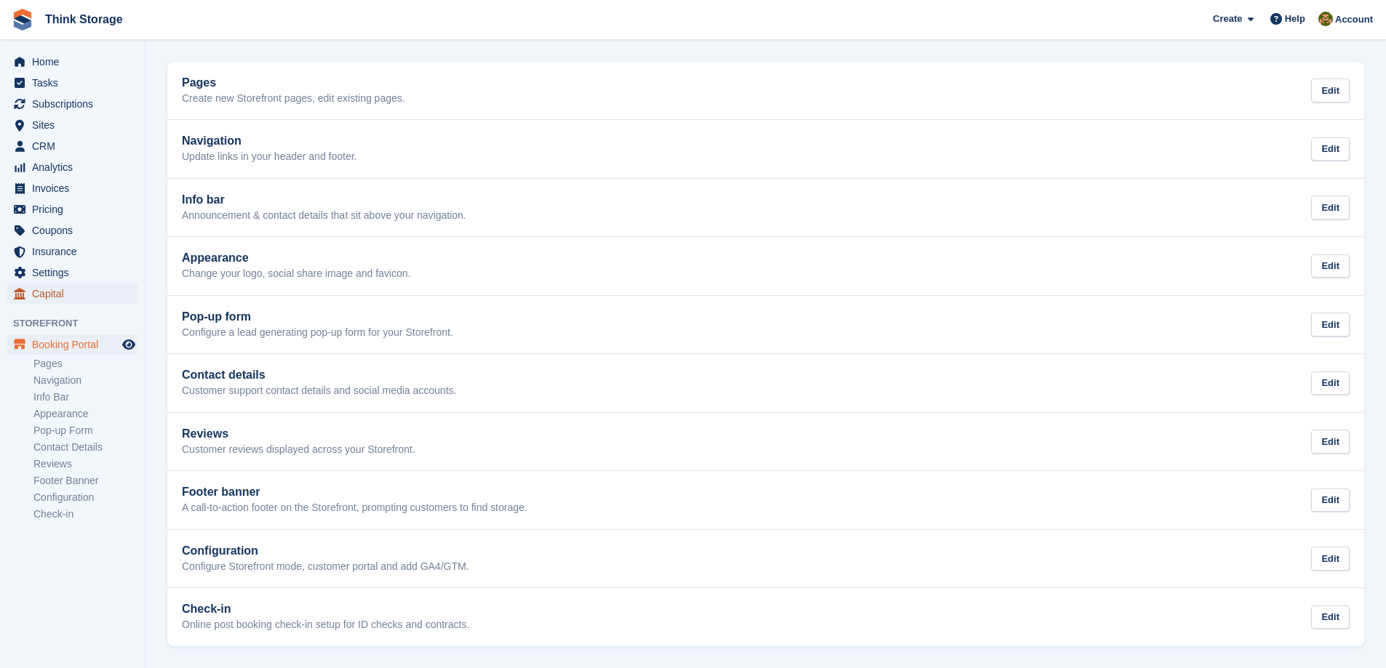
click at [54, 289] on span "Capital" at bounding box center [75, 294] width 87 height 20
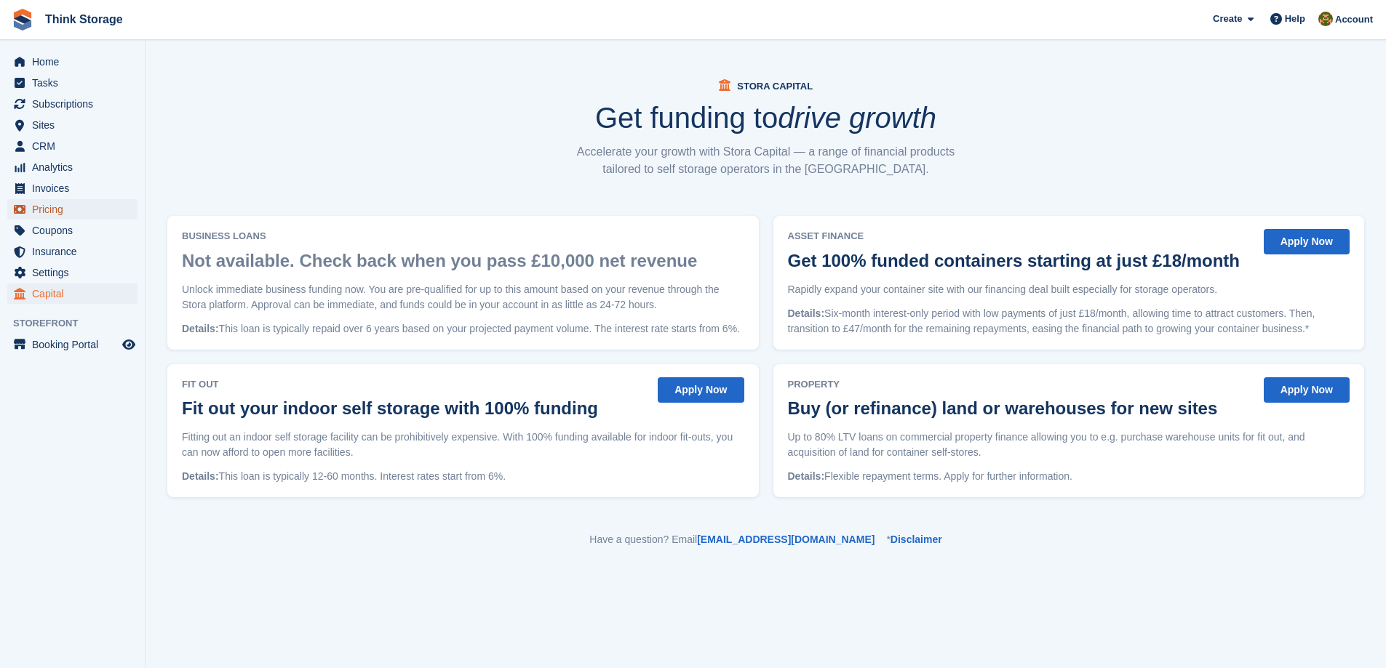
click at [41, 210] on span "Pricing" at bounding box center [75, 209] width 87 height 20
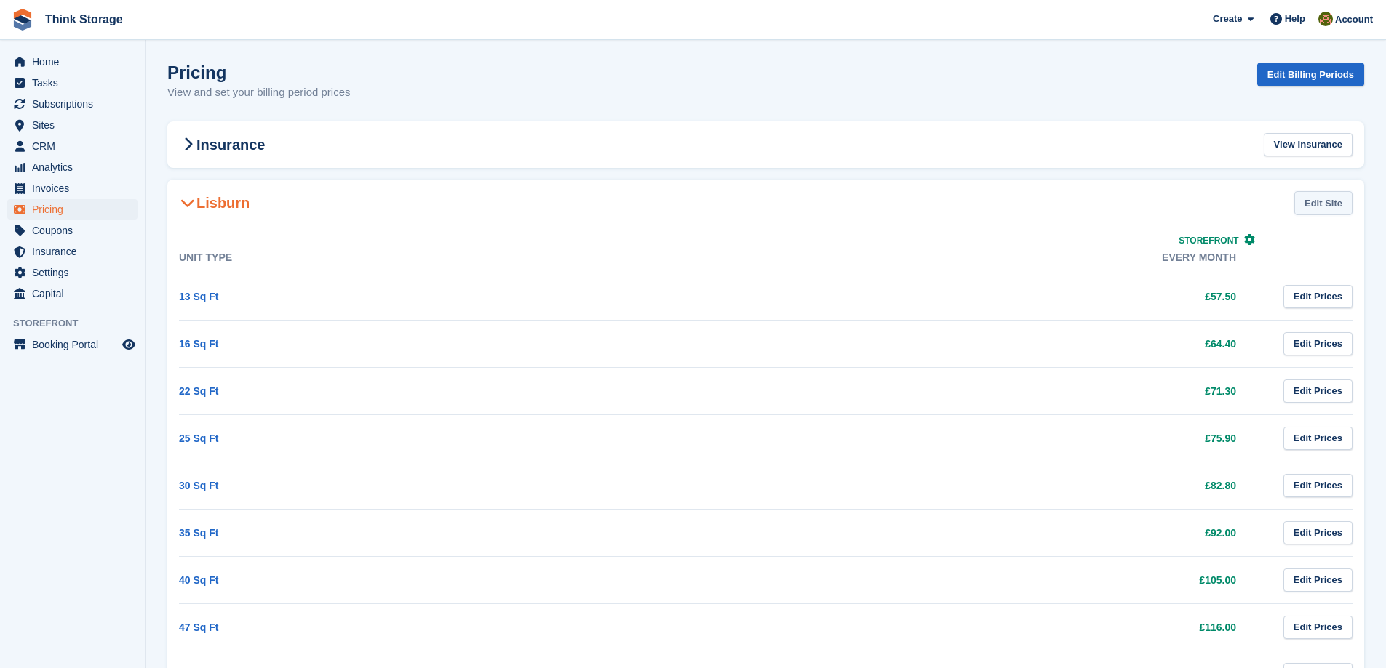
click at [1323, 199] on link "Edit Site" at bounding box center [1323, 203] width 58 height 24
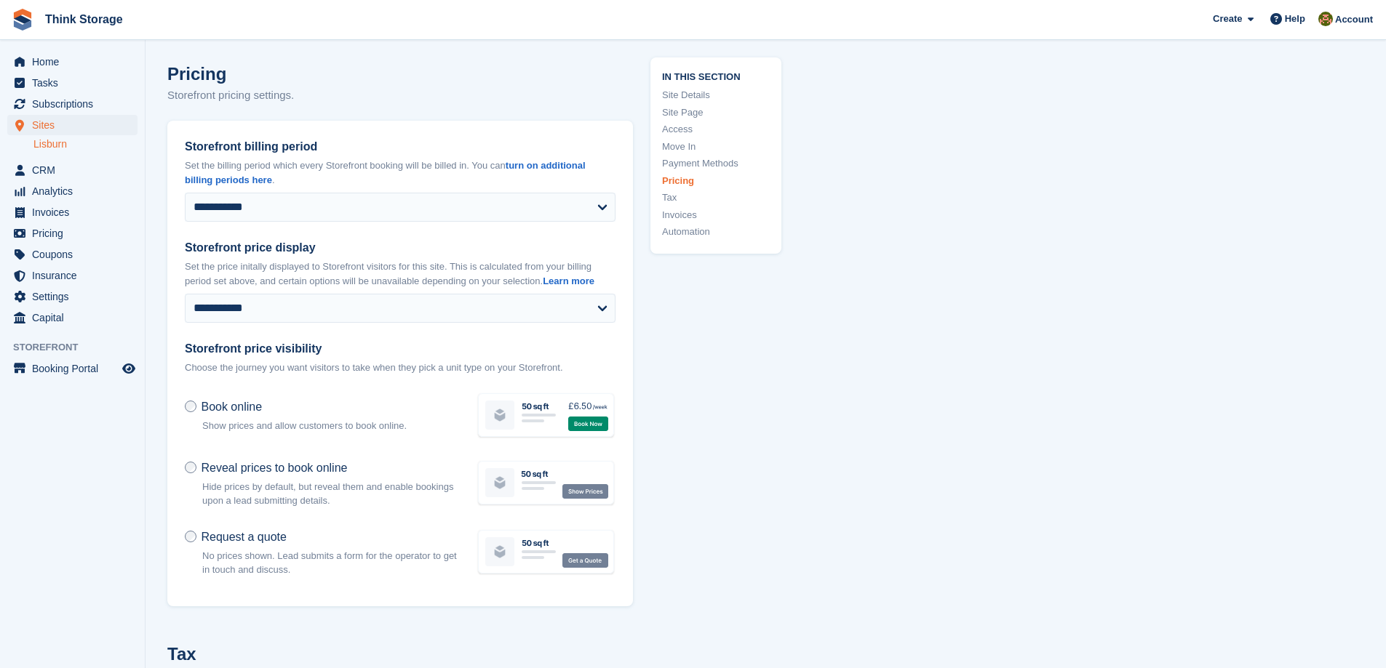
type input "**********"
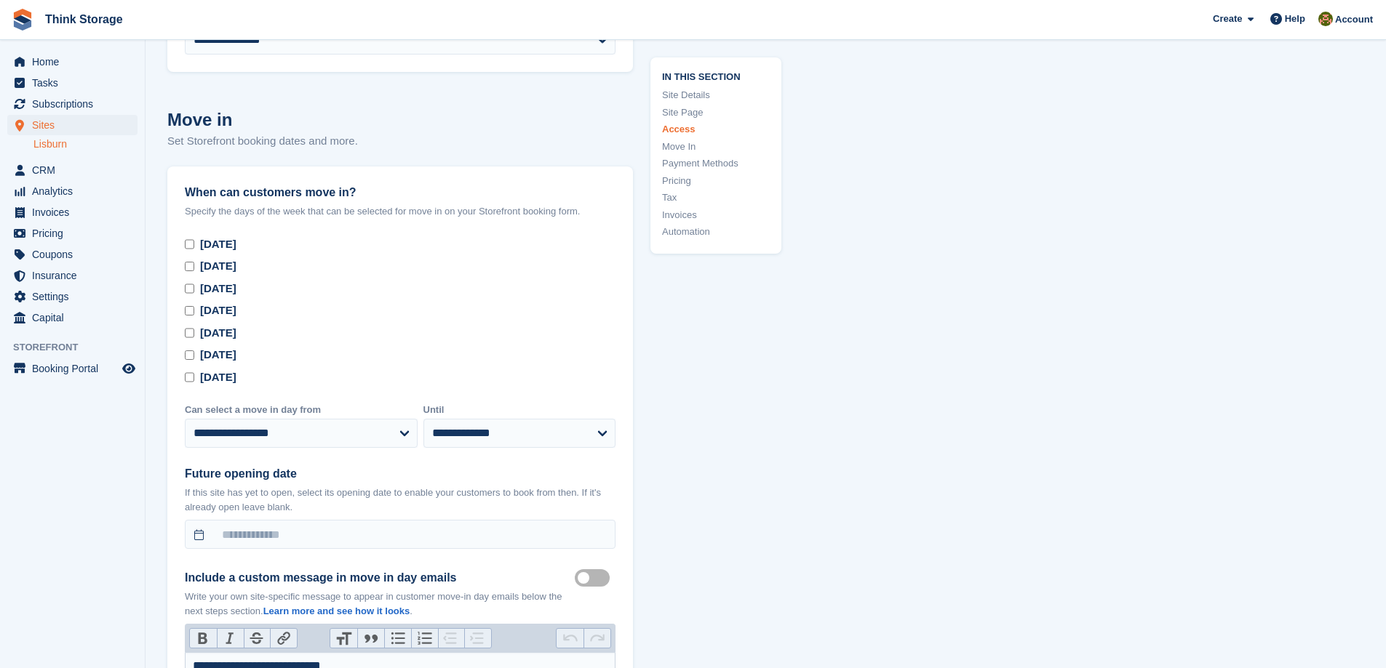
scroll to position [3711, 0]
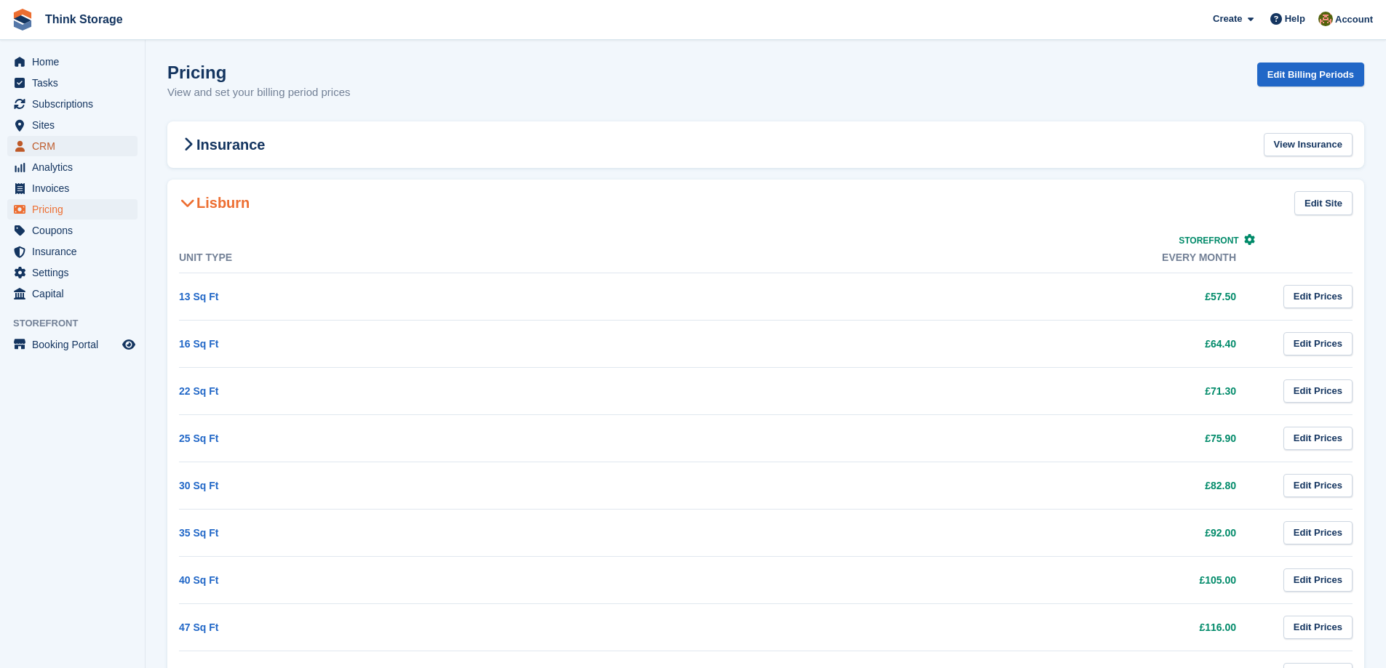
click at [36, 149] on span "CRM" at bounding box center [75, 146] width 87 height 20
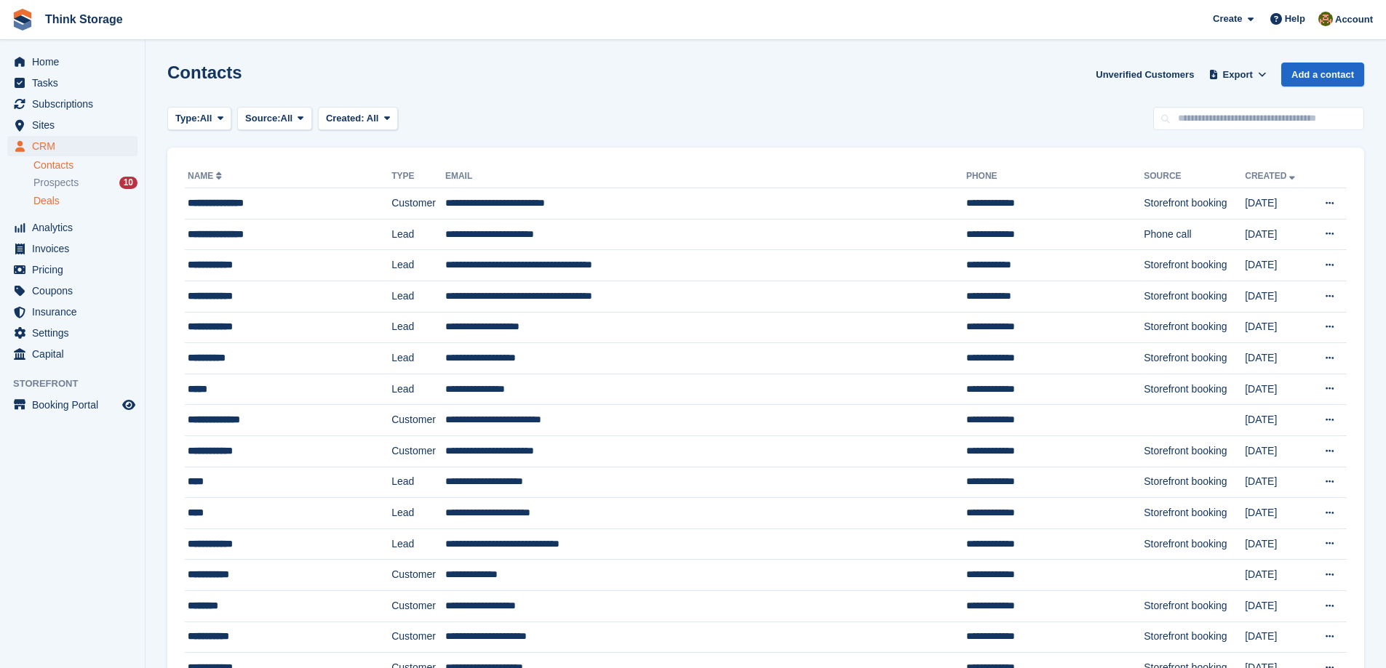
click at [47, 201] on span "Deals" at bounding box center [46, 201] width 26 height 14
